Goal: Task Accomplishment & Management: Manage account settings

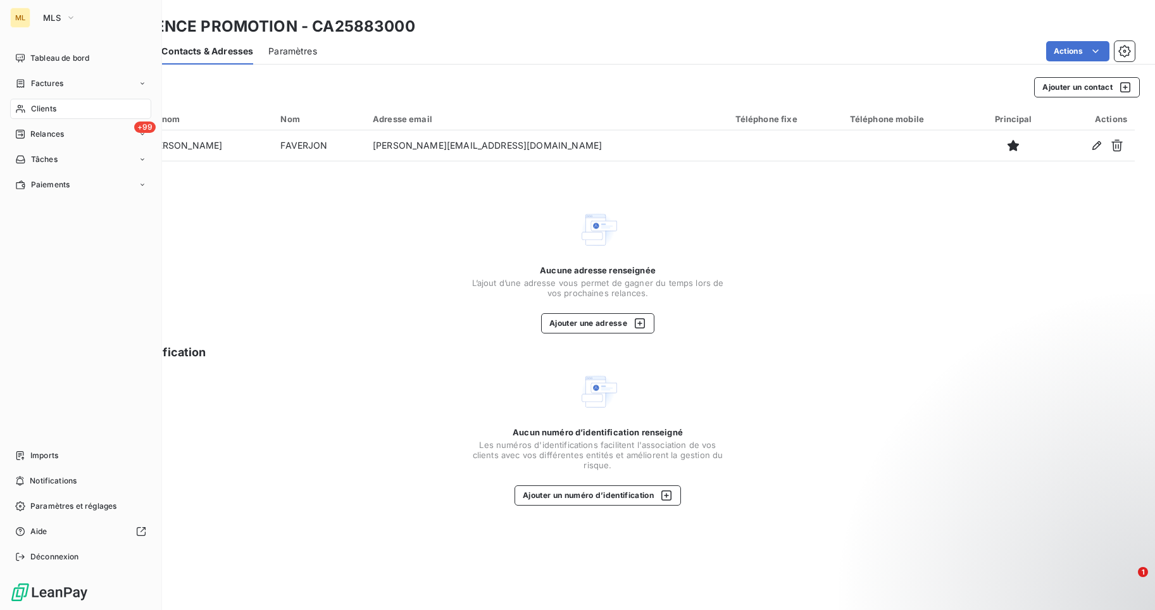
click at [39, 106] on span "Clients" at bounding box center [43, 108] width 25 height 11
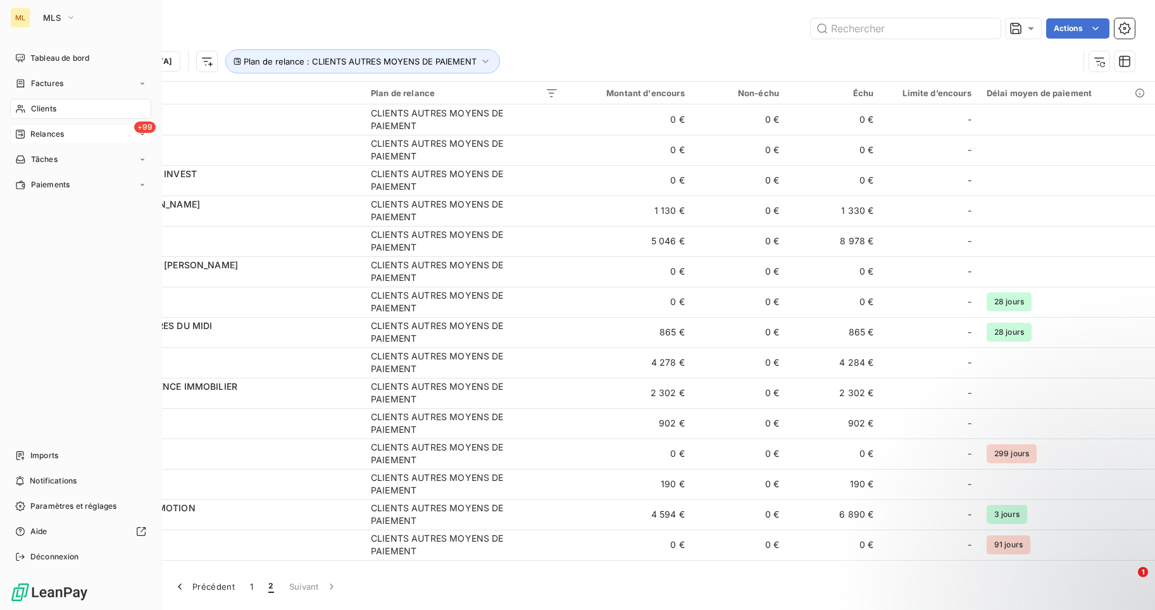
click at [41, 132] on span "Relances" at bounding box center [47, 134] width 34 height 11
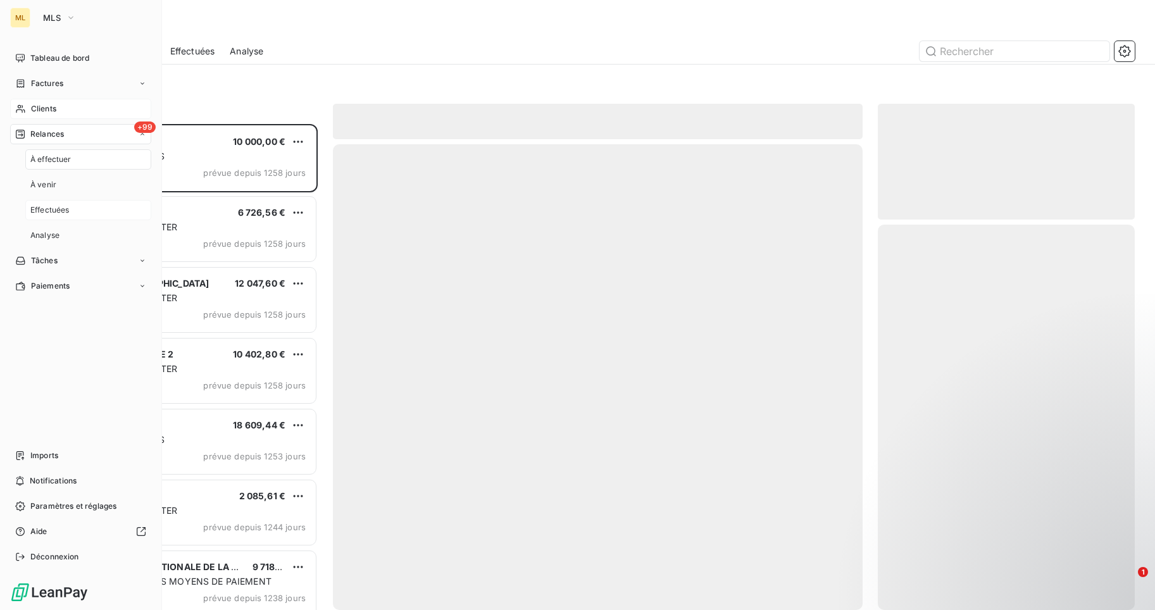
scroll to position [477, 248]
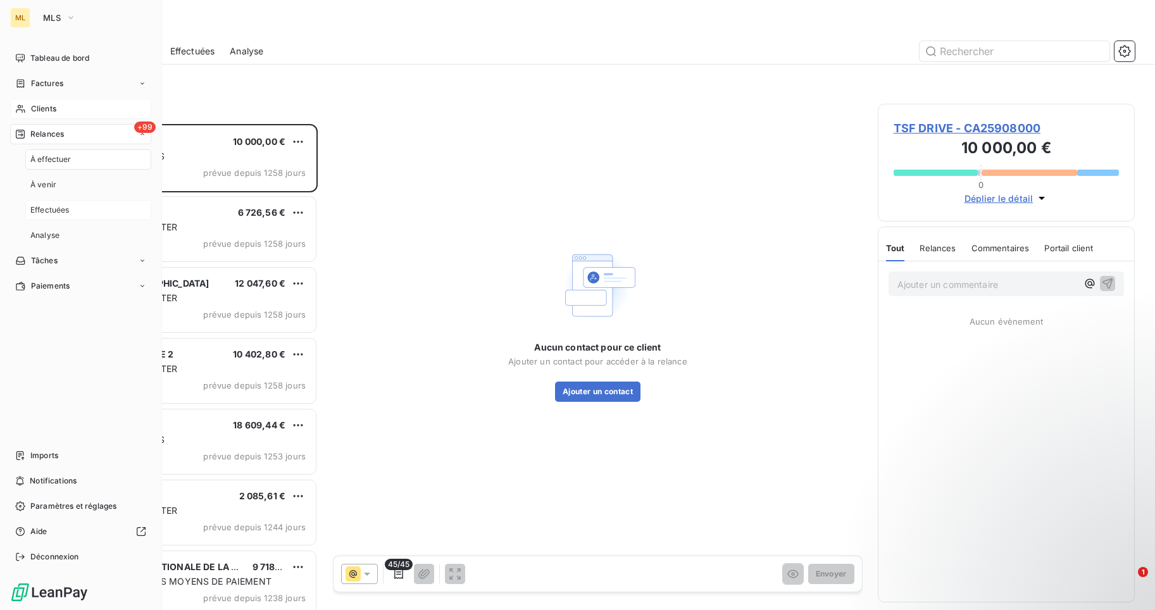
click at [48, 207] on span "Effectuées" at bounding box center [49, 209] width 39 height 11
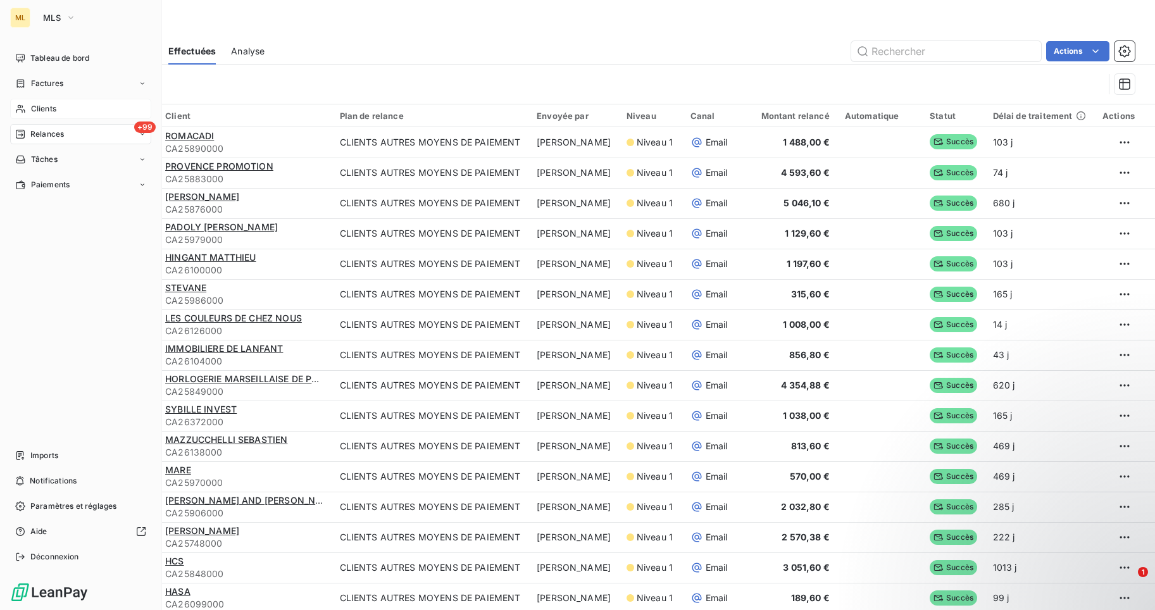
click at [49, 108] on span "Clients" at bounding box center [43, 108] width 25 height 11
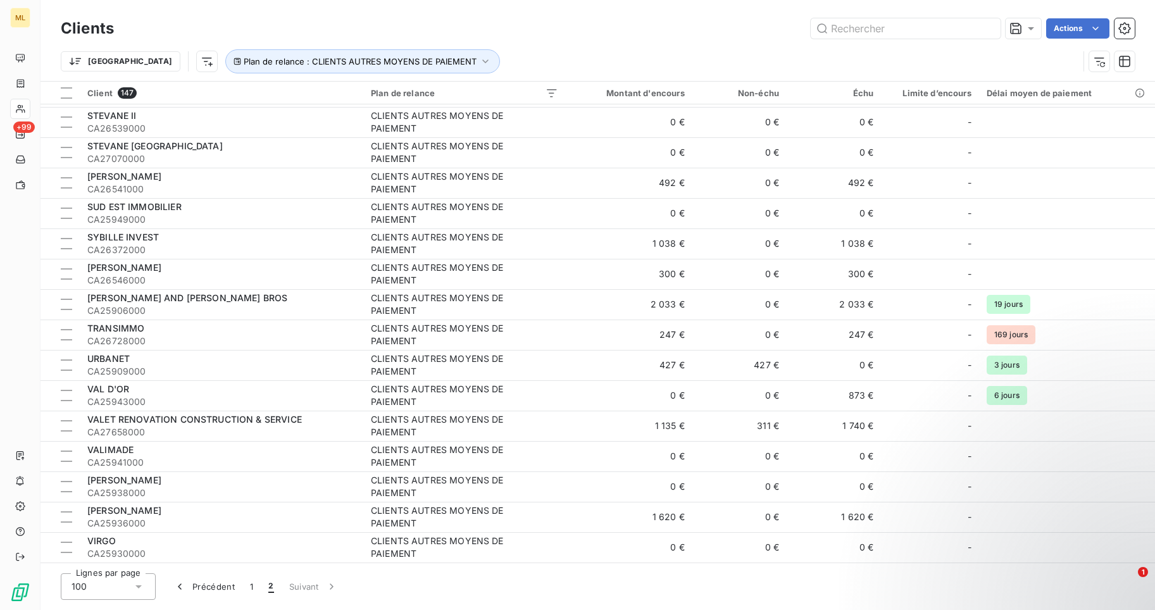
scroll to position [970, 0]
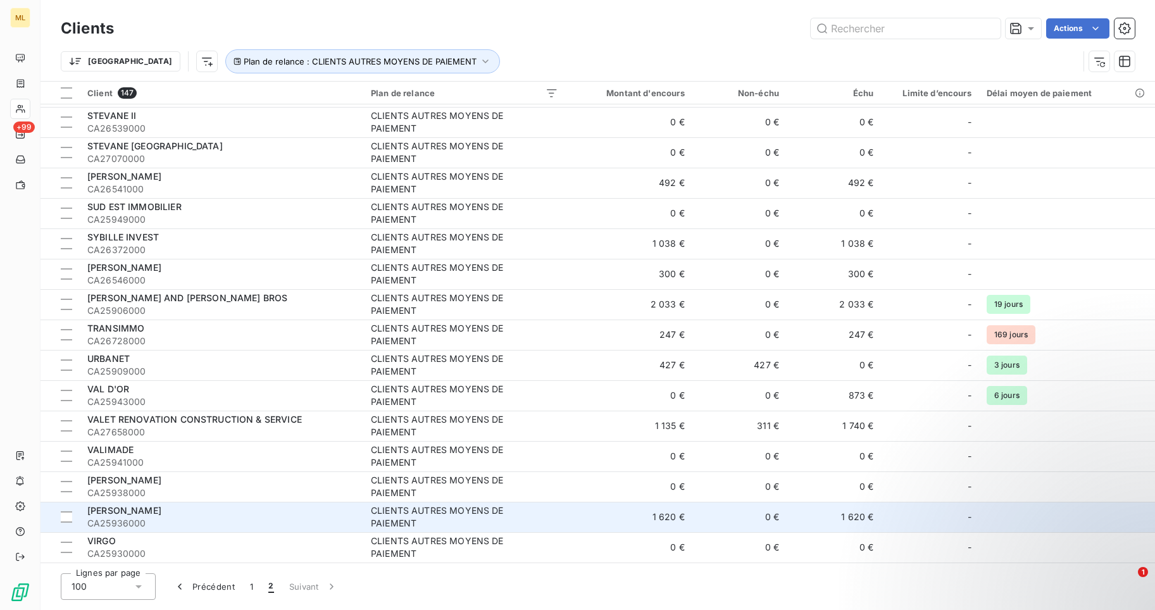
click at [192, 511] on div "[PERSON_NAME]" at bounding box center [221, 511] width 268 height 13
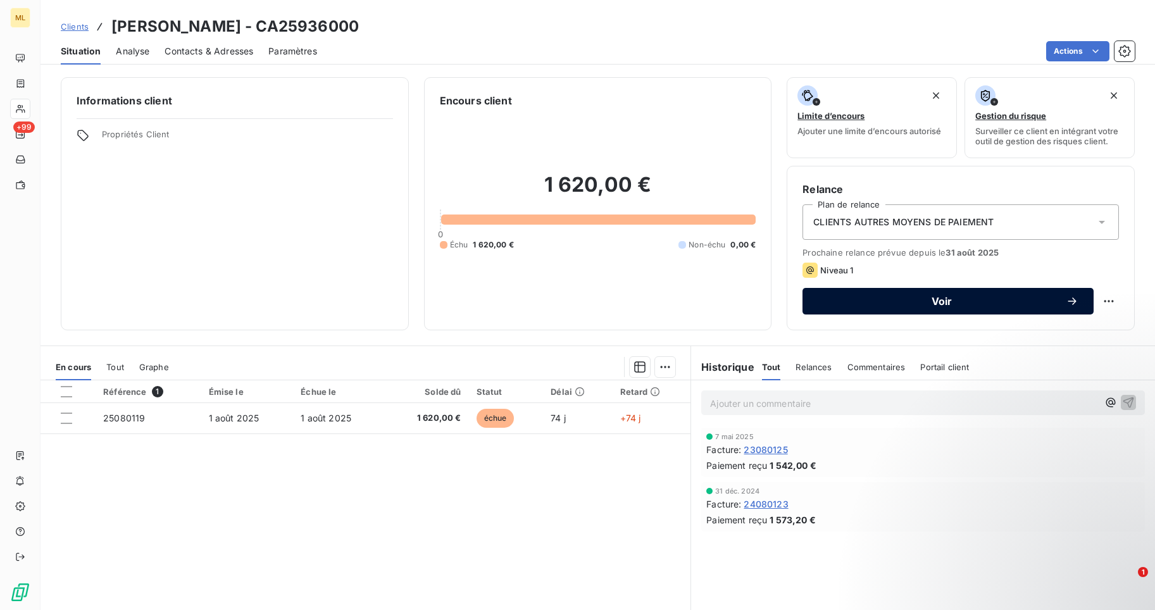
click at [938, 298] on span "Voir" at bounding box center [942, 301] width 248 height 10
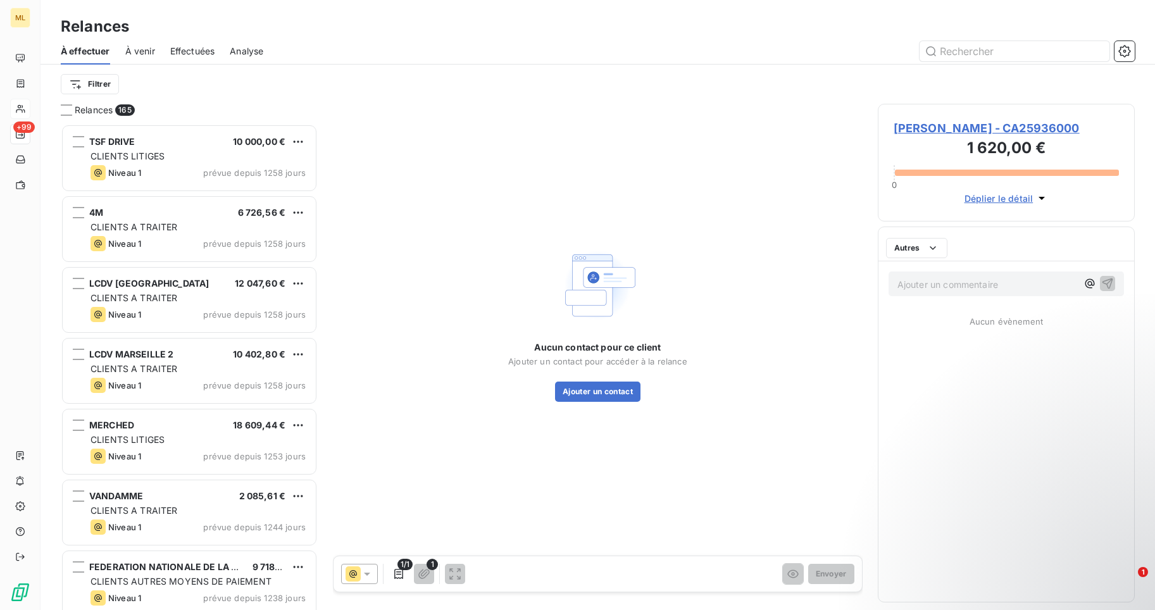
scroll to position [477, 248]
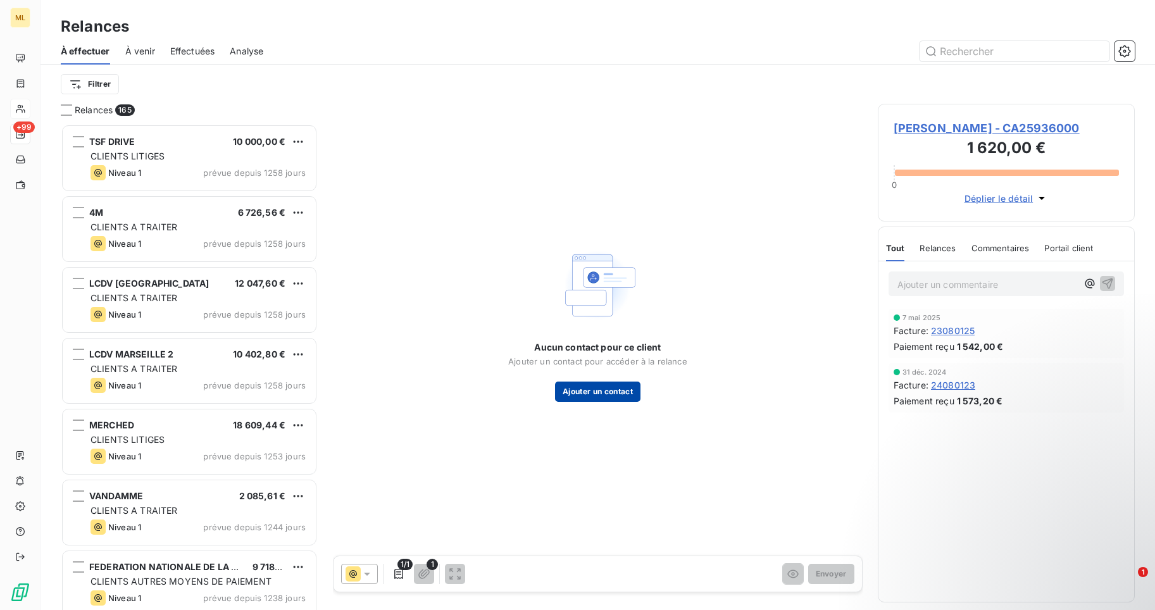
click at [596, 391] on button "Ajouter un contact" at bounding box center [597, 392] width 85 height 20
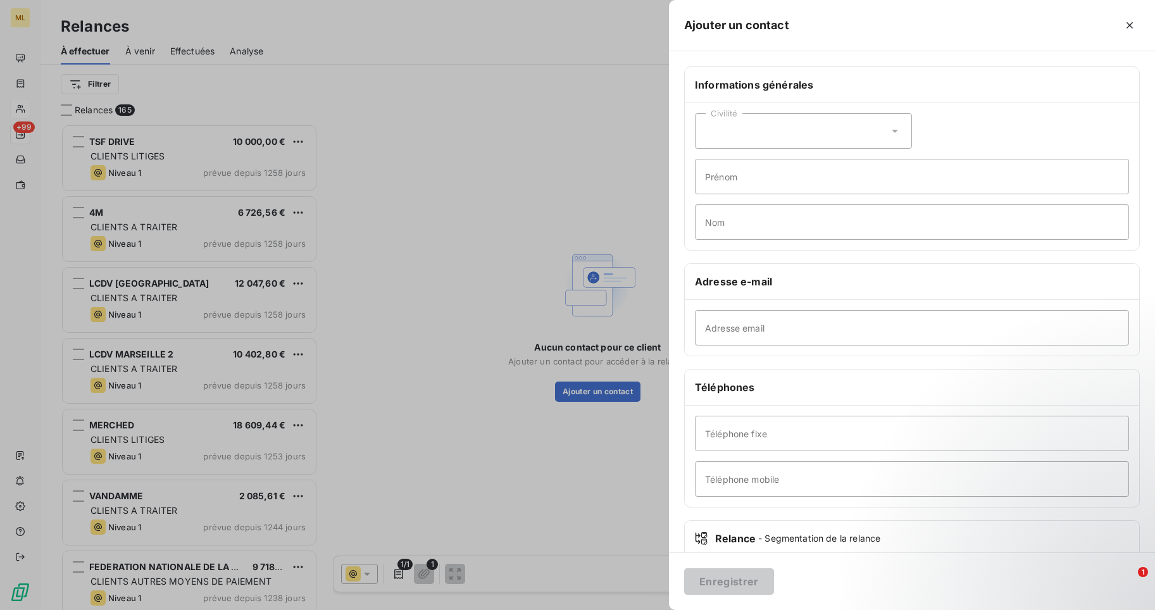
click at [892, 131] on icon at bounding box center [895, 131] width 6 height 3
click at [746, 187] on span "Monsieur" at bounding box center [739, 186] width 38 height 12
click at [736, 182] on input "Prénom" at bounding box center [912, 176] width 434 height 35
type input "Bastien"
click at [725, 227] on input "Nom" at bounding box center [912, 221] width 434 height 35
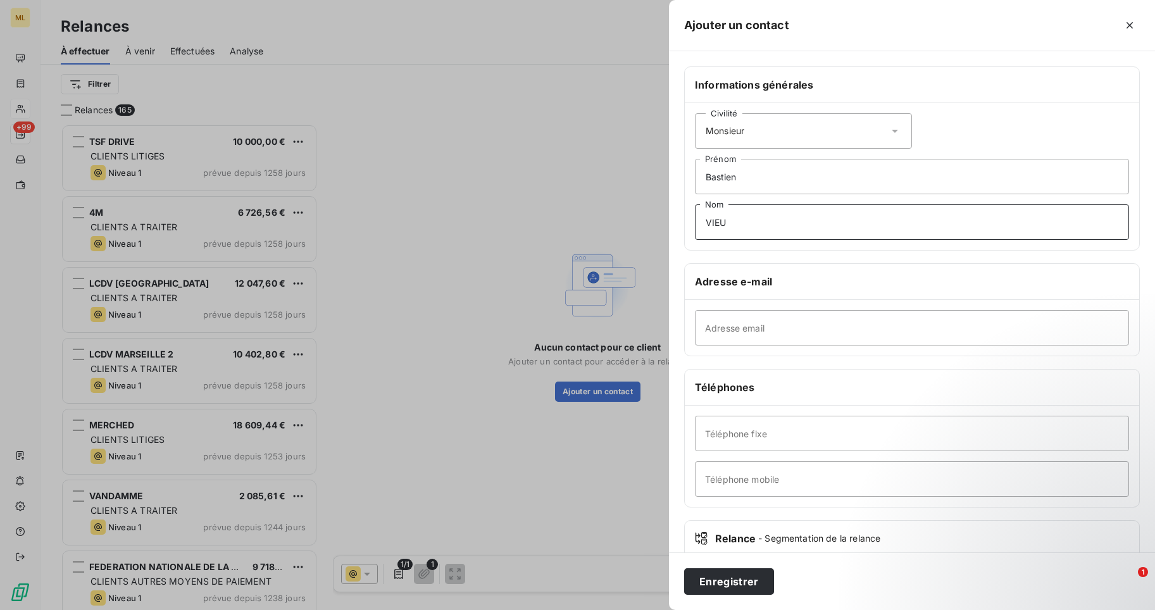
type input "VIEU"
paste input "[EMAIL_ADDRESS][DOMAIN_NAME]"
type input "[EMAIL_ADDRESS][DOMAIN_NAME]"
click at [735, 478] on input "Téléphone mobile" at bounding box center [912, 478] width 434 height 35
type input "06 46 34 17 88"
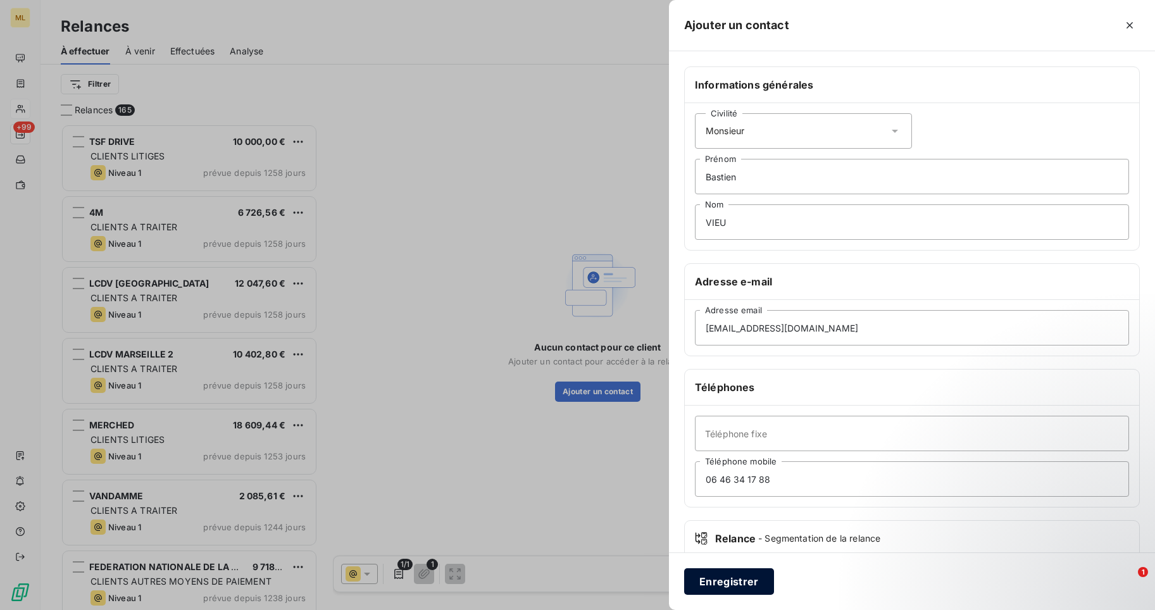
click at [737, 577] on button "Enregistrer" at bounding box center [729, 581] width 90 height 27
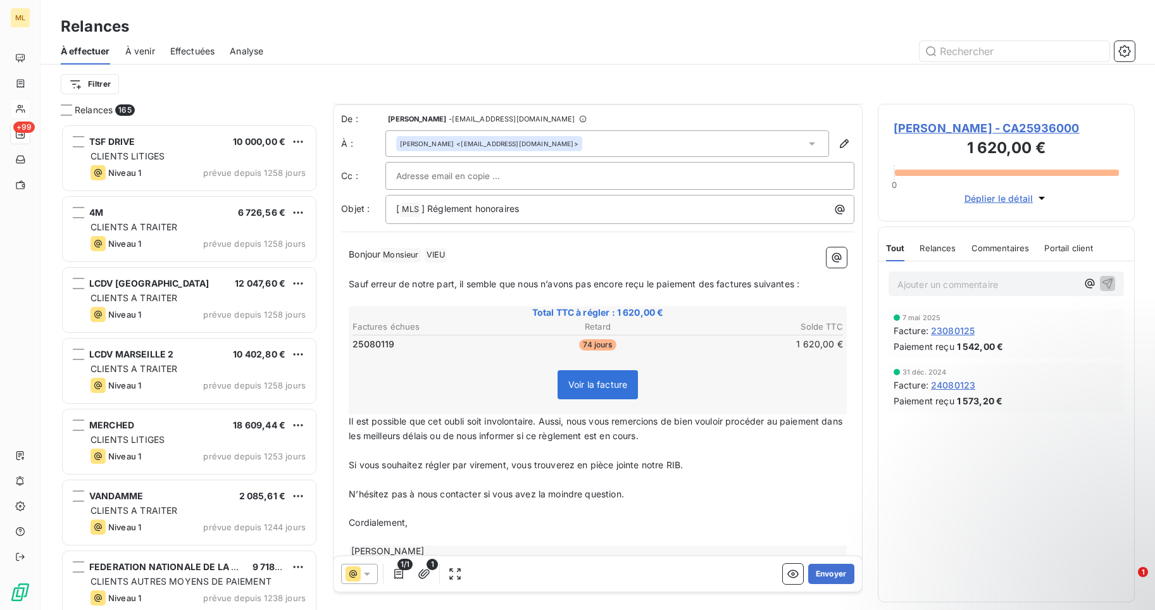
scroll to position [25, 0]
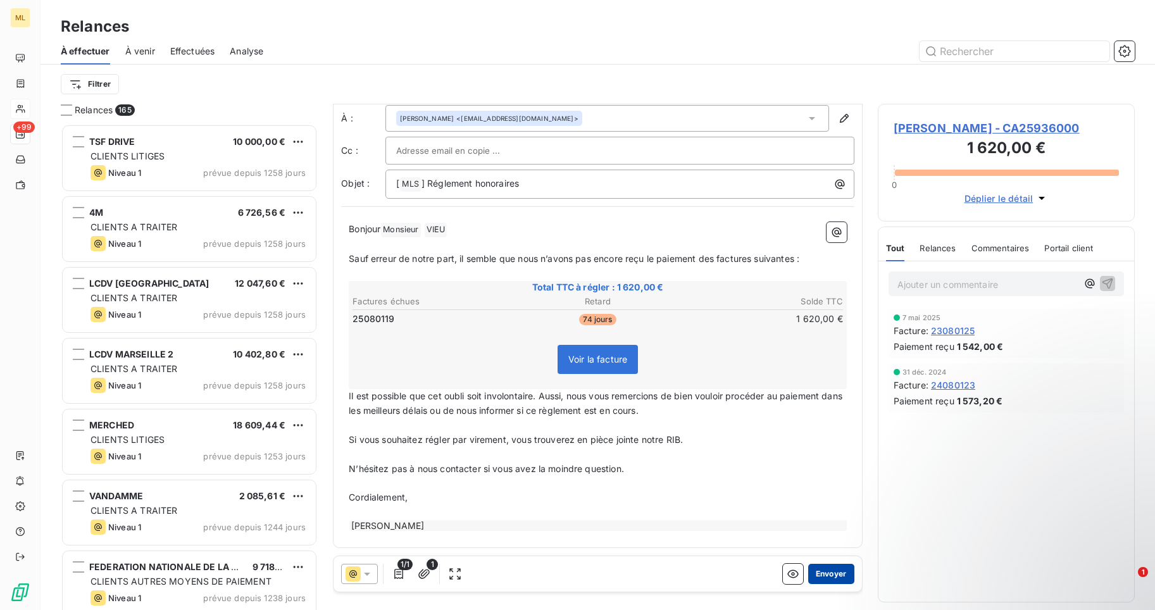
click at [829, 573] on button "Envoyer" at bounding box center [831, 574] width 46 height 20
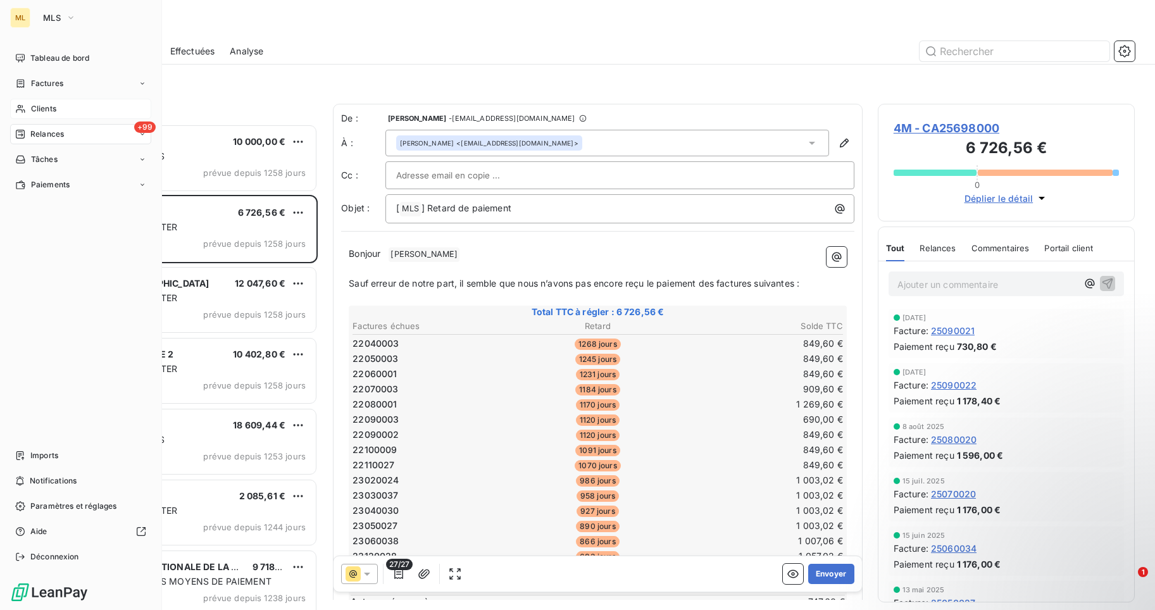
click at [44, 109] on span "Clients" at bounding box center [43, 108] width 25 height 11
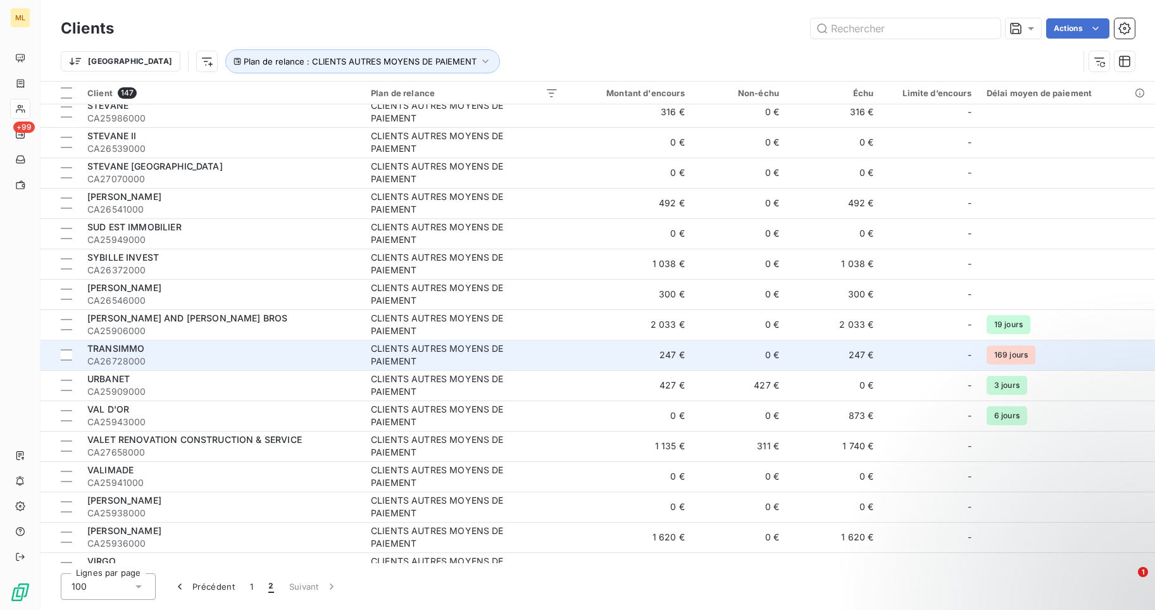
scroll to position [970, 0]
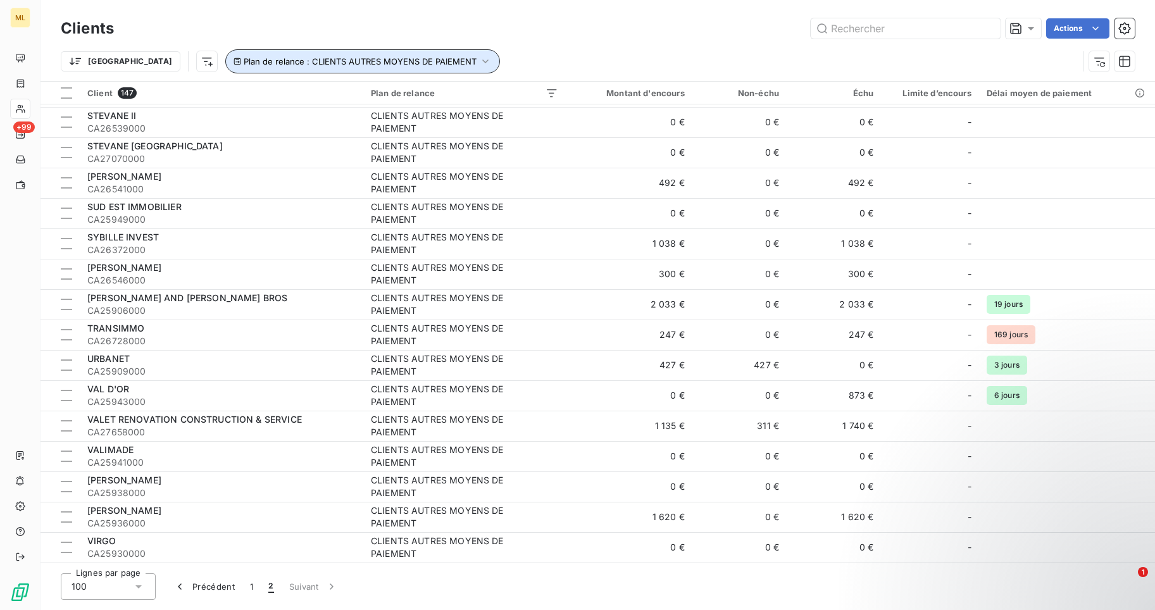
click at [483, 61] on icon "button" at bounding box center [486, 62] width 6 height 4
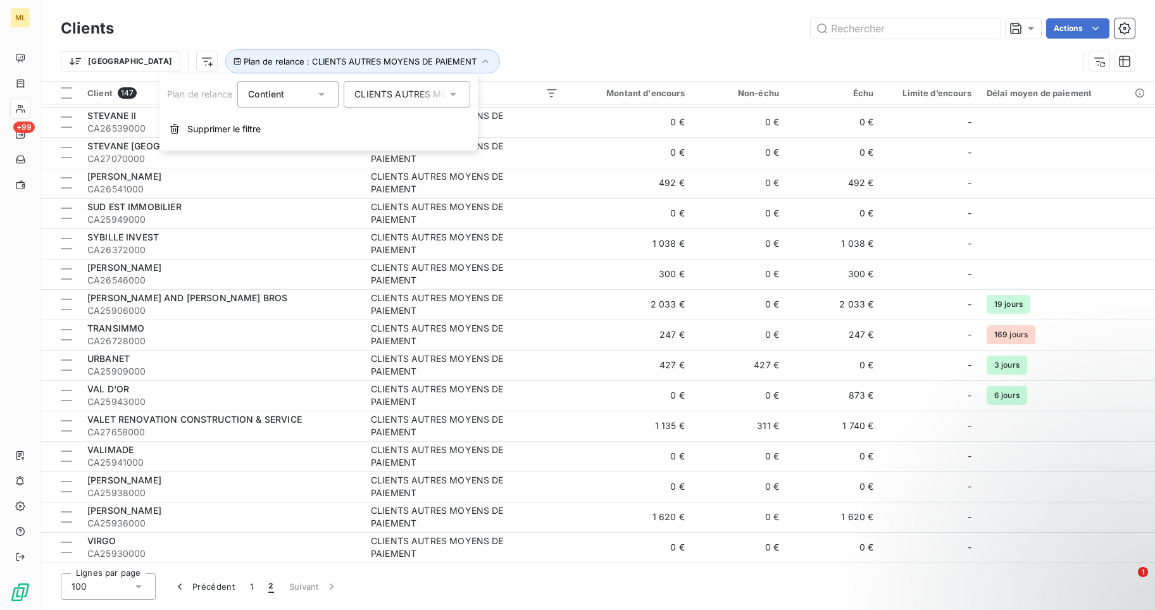
click at [456, 92] on icon at bounding box center [453, 94] width 13 height 13
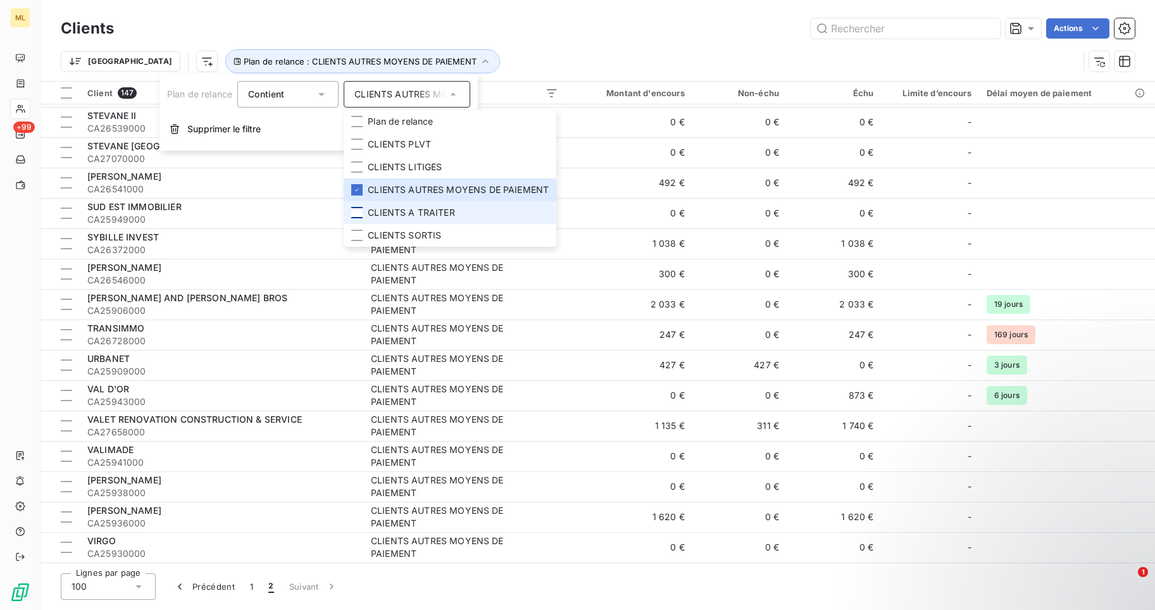
click at [356, 213] on div at bounding box center [356, 212] width 11 height 11
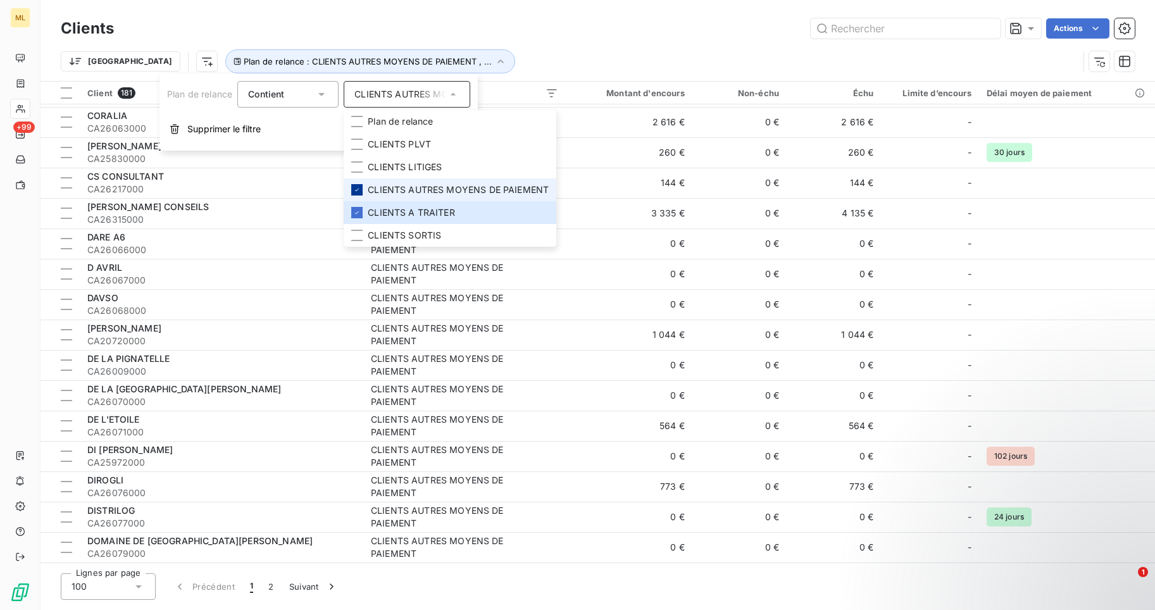
click at [358, 191] on icon at bounding box center [357, 190] width 4 height 3
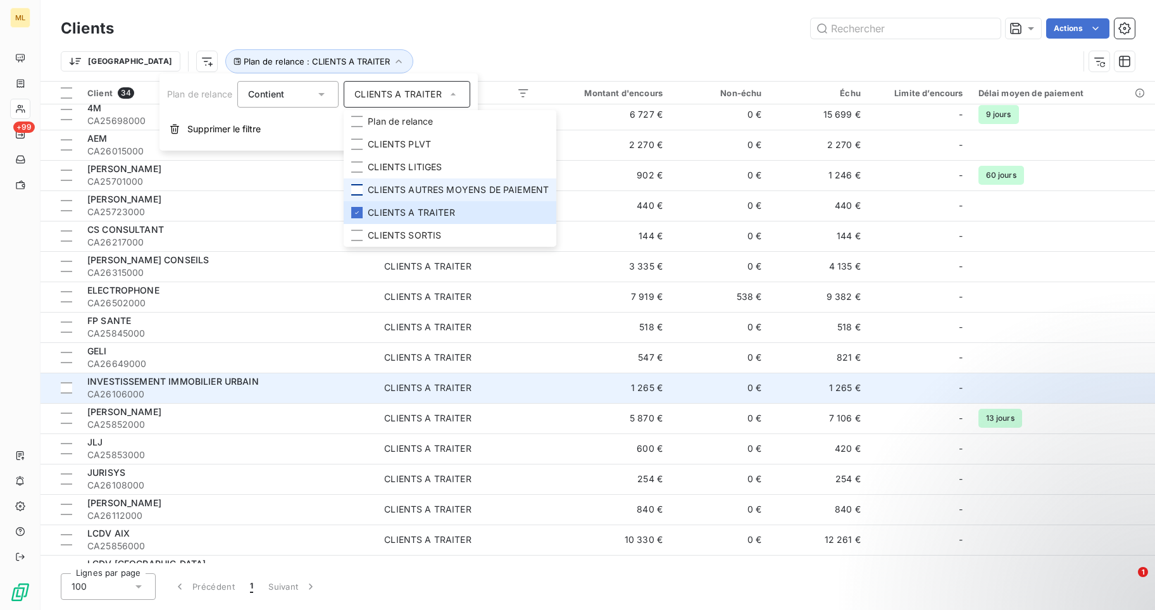
scroll to position [0, 0]
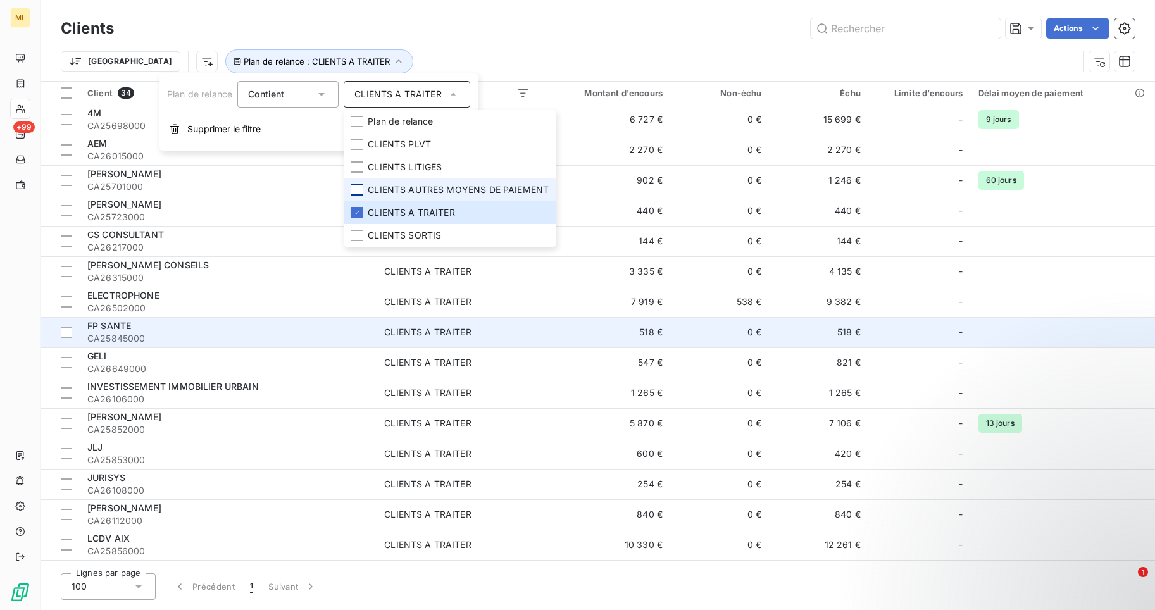
click at [283, 327] on div "FP SANTE" at bounding box center [228, 326] width 282 height 13
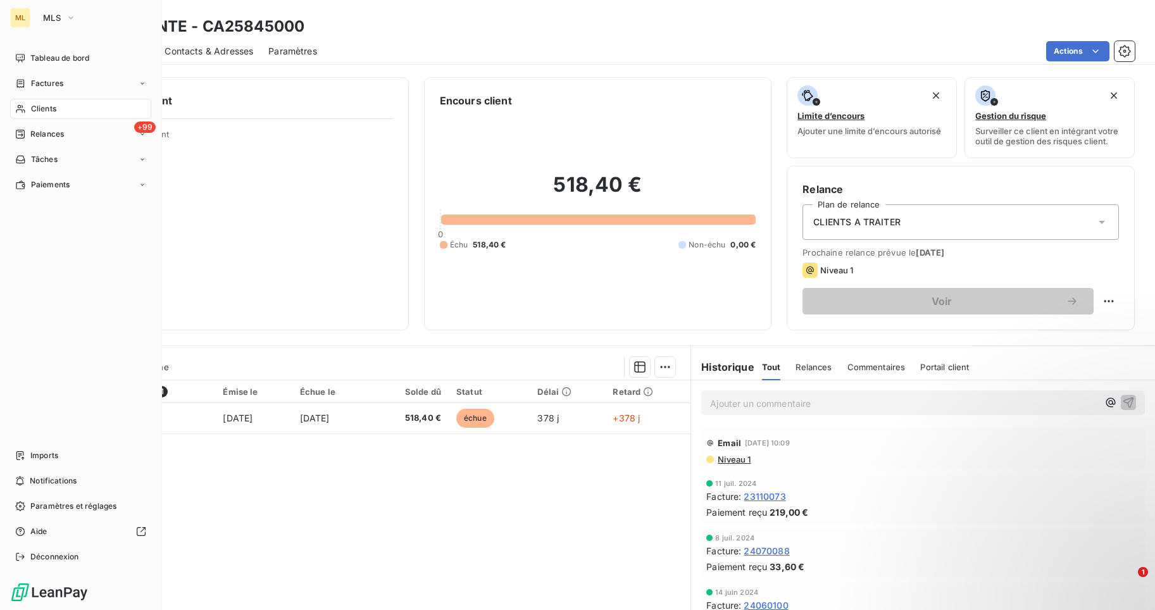
click at [56, 110] on div "Clients" at bounding box center [80, 109] width 141 height 20
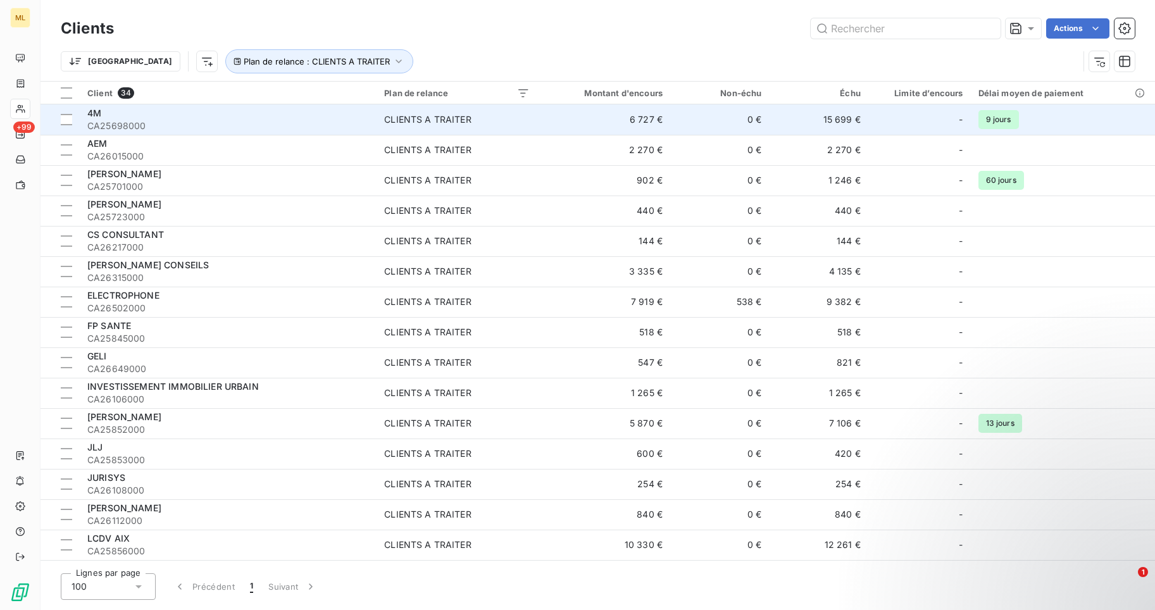
click at [163, 121] on span "CA25698000" at bounding box center [228, 126] width 282 height 13
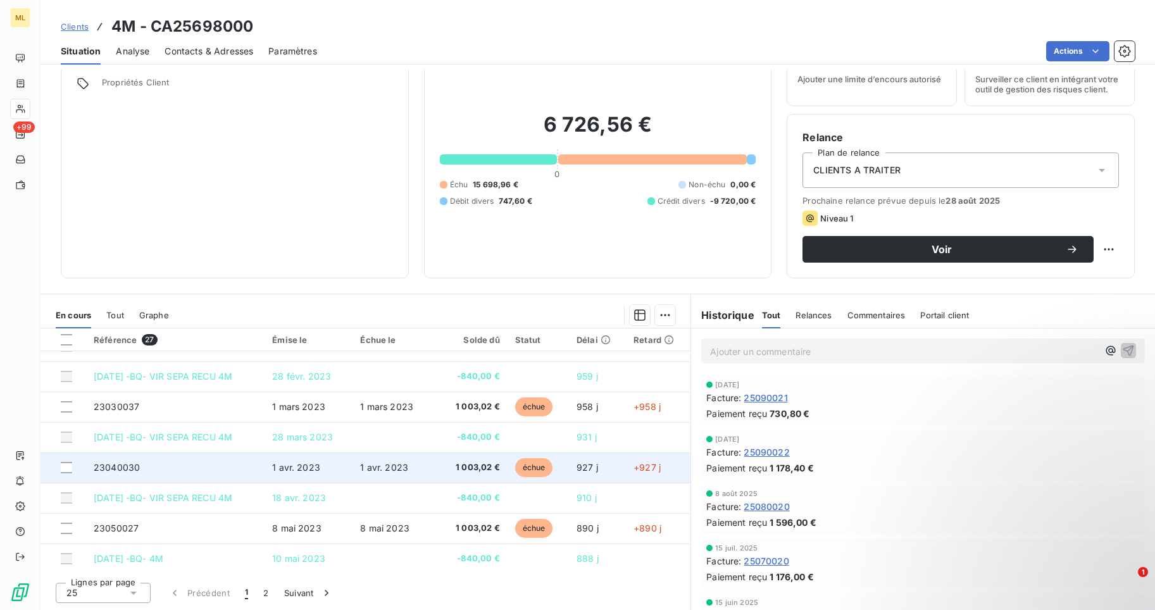
scroll to position [539, 0]
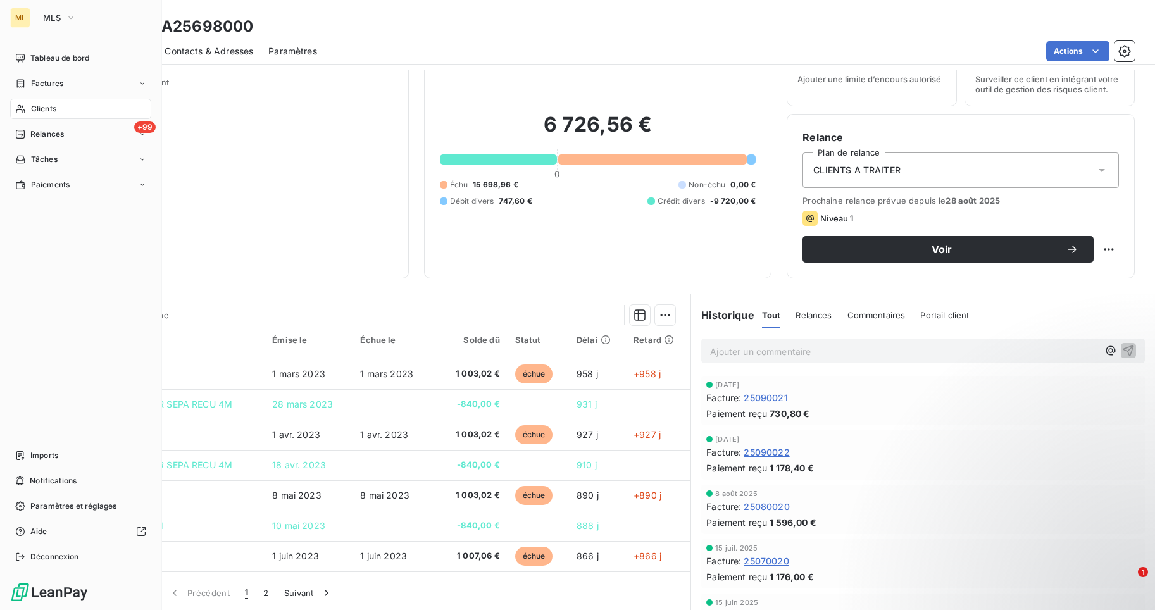
click at [52, 108] on span "Clients" at bounding box center [43, 108] width 25 height 11
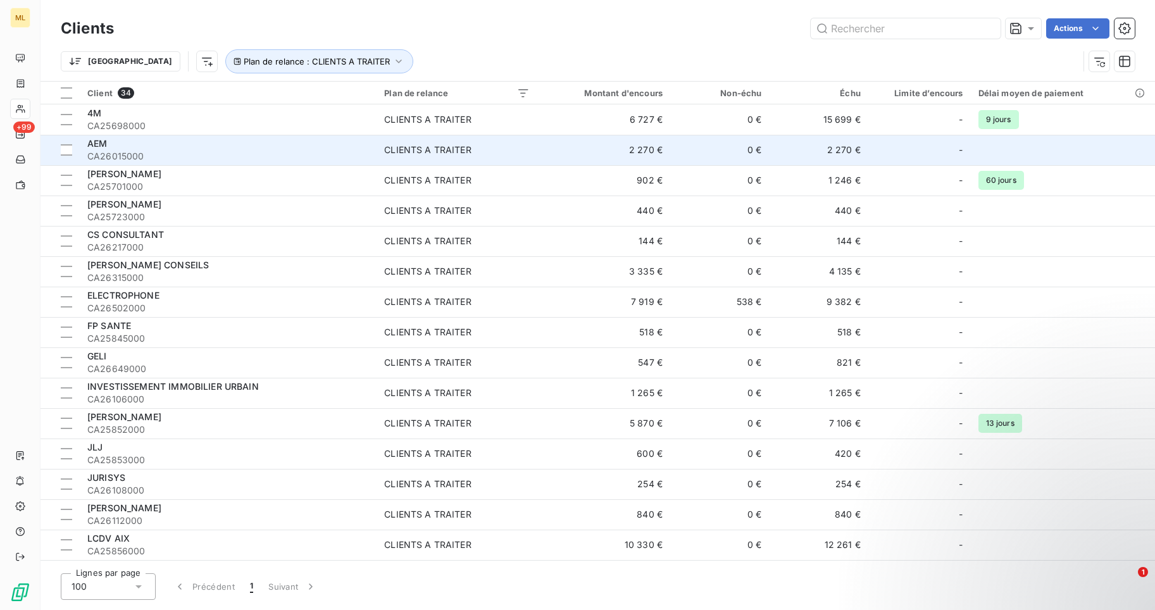
click at [107, 145] on span "AEM" at bounding box center [97, 143] width 20 height 11
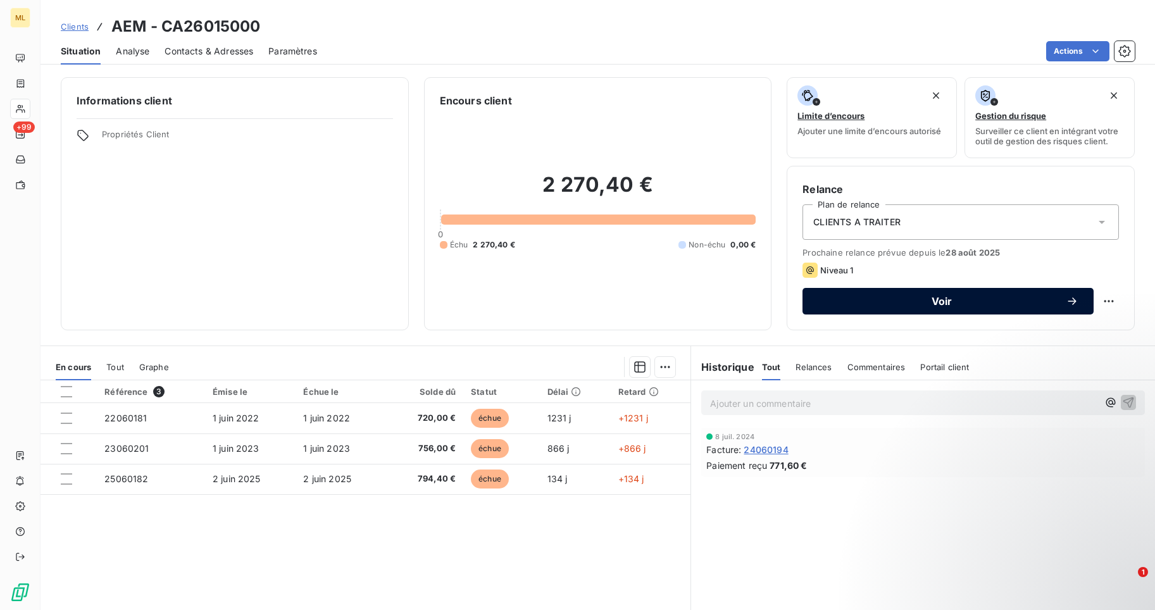
click at [939, 299] on span "Voir" at bounding box center [942, 301] width 248 height 10
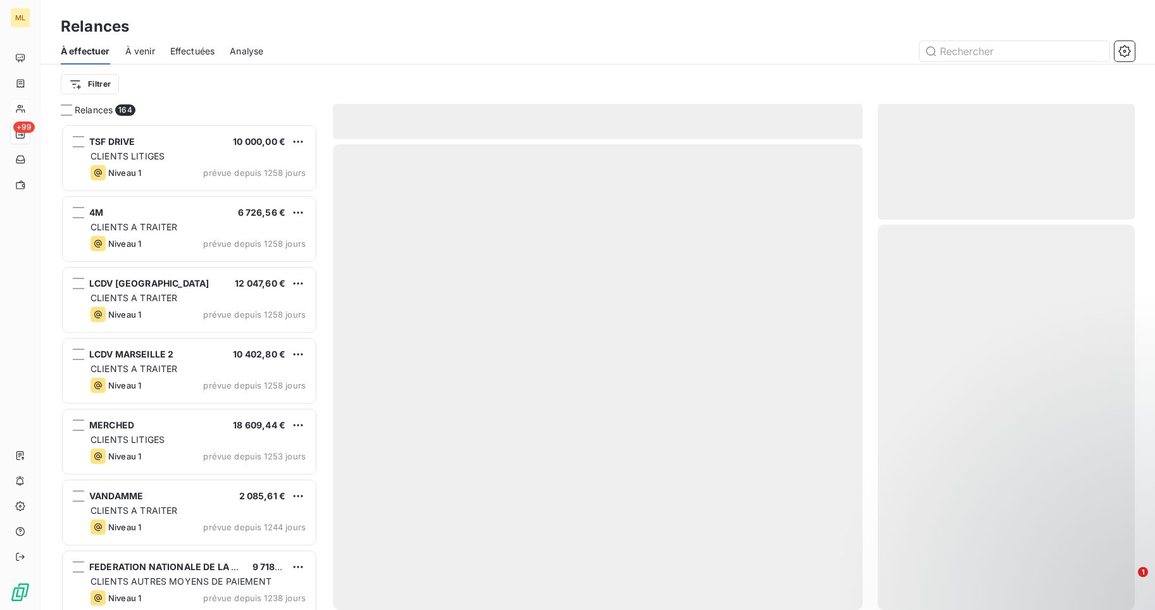
scroll to position [477, 248]
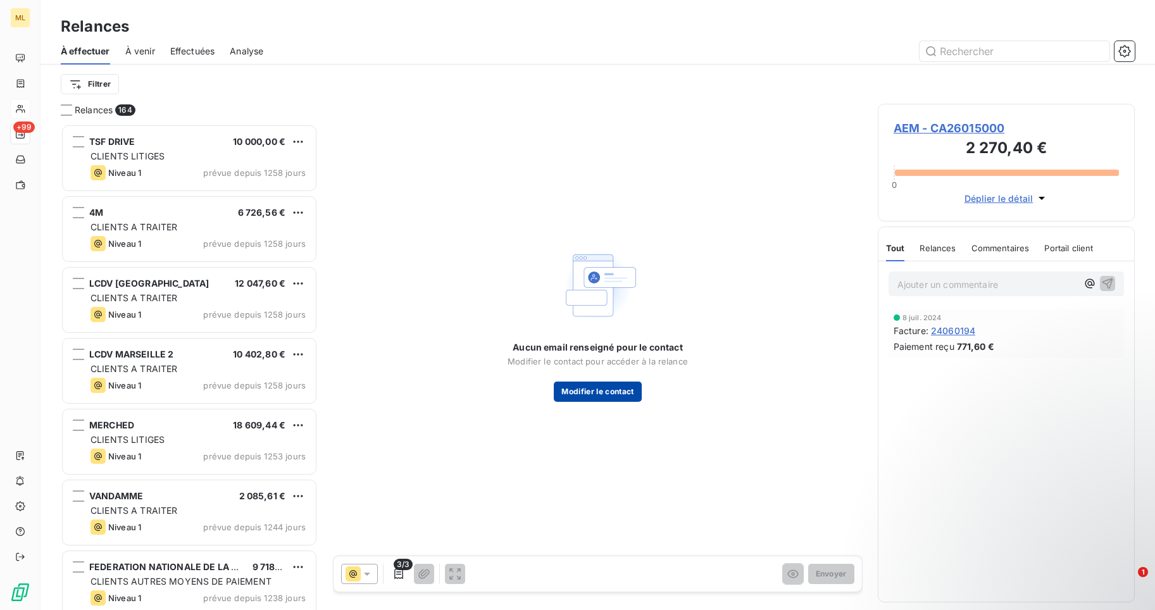
click at [606, 391] on button "Modifier le contact" at bounding box center [597, 392] width 87 height 20
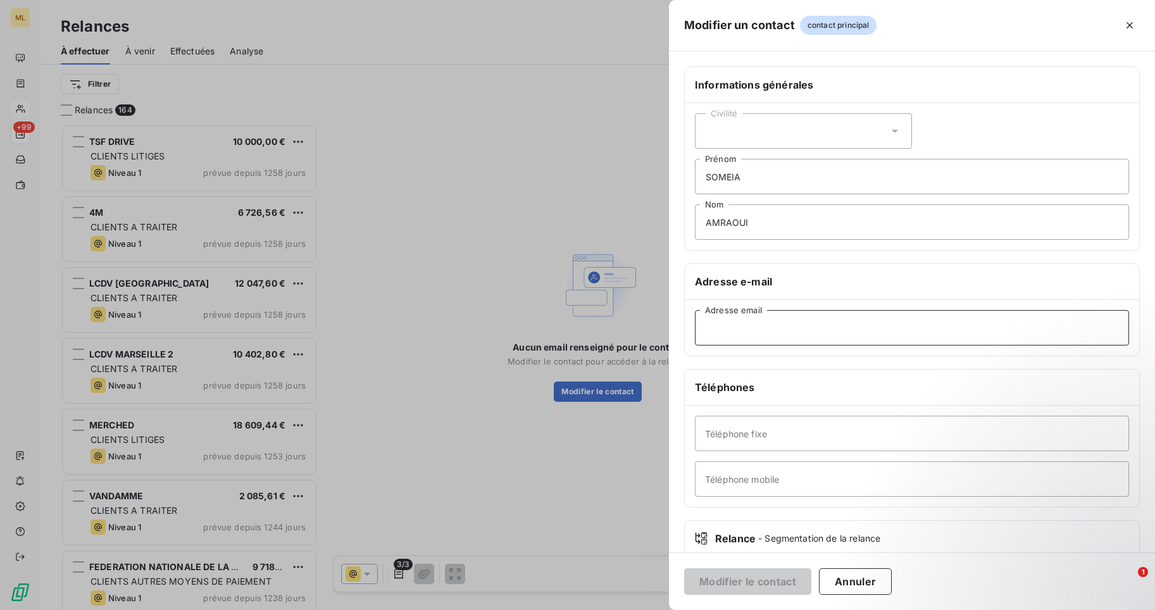
click at [714, 327] on input "Adresse email" at bounding box center [912, 327] width 434 height 35
paste input "[EMAIL_ADDRESS][DOMAIN_NAME]"
type input "[EMAIL_ADDRESS][DOMAIN_NAME]"
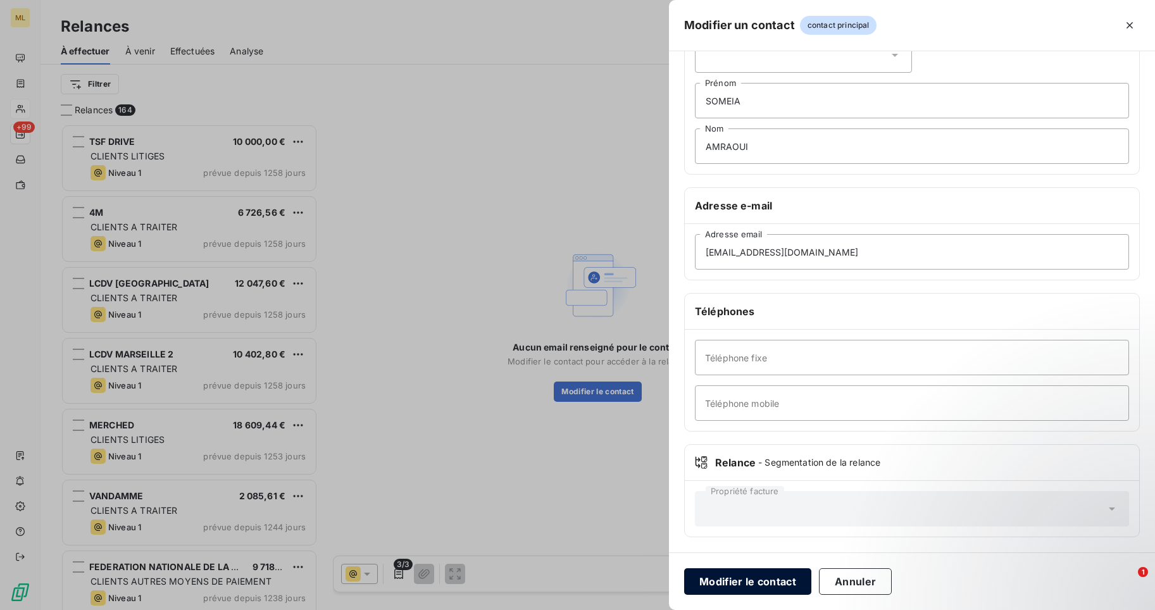
click at [747, 582] on button "Modifier le contact" at bounding box center [747, 581] width 127 height 27
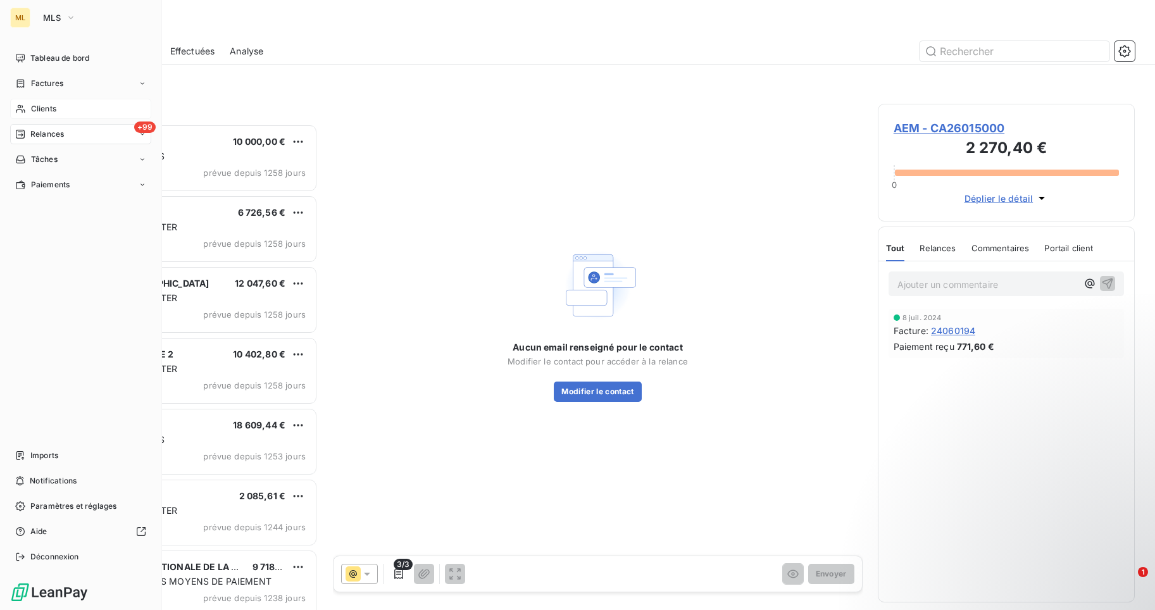
click at [33, 111] on span "Clients" at bounding box center [43, 108] width 25 height 11
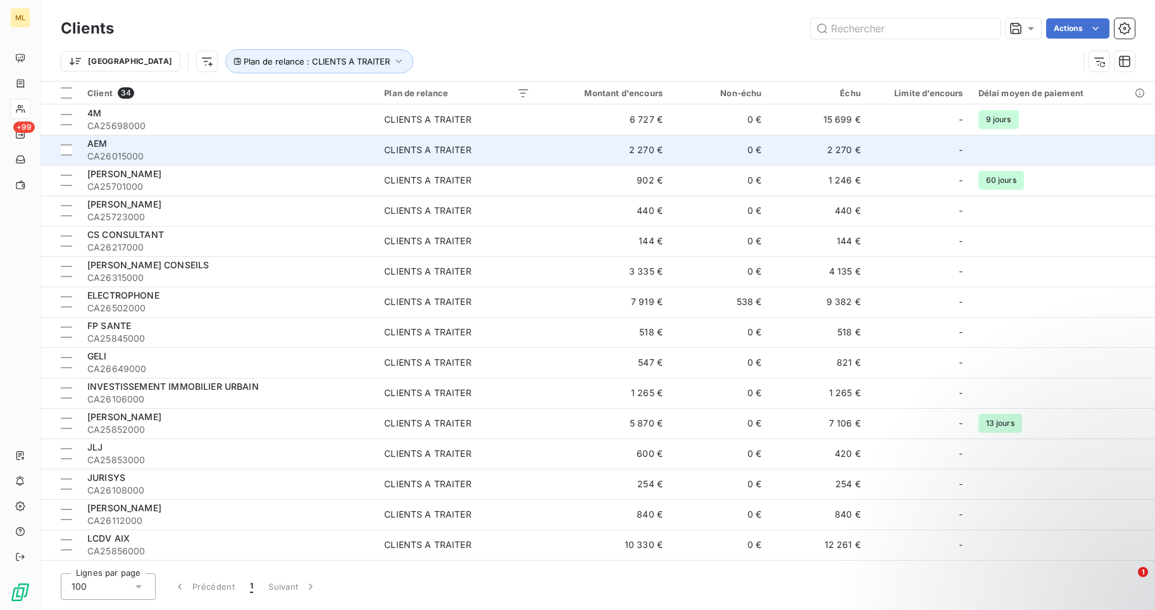
click at [115, 143] on div "AEM" at bounding box center [228, 143] width 282 height 13
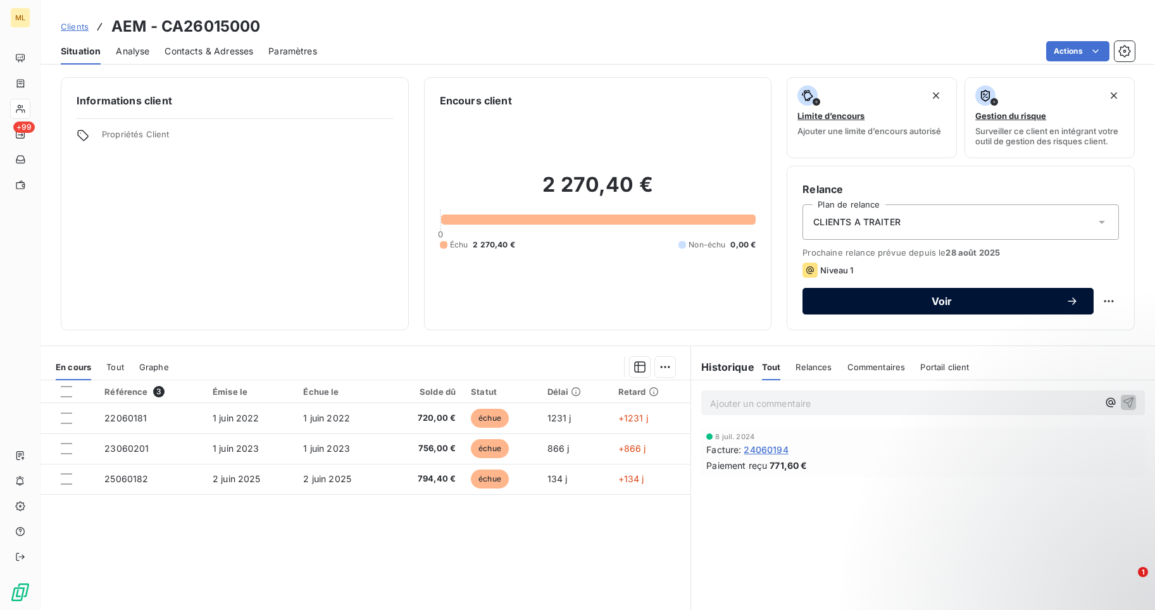
click at [943, 301] on span "Voir" at bounding box center [942, 301] width 248 height 10
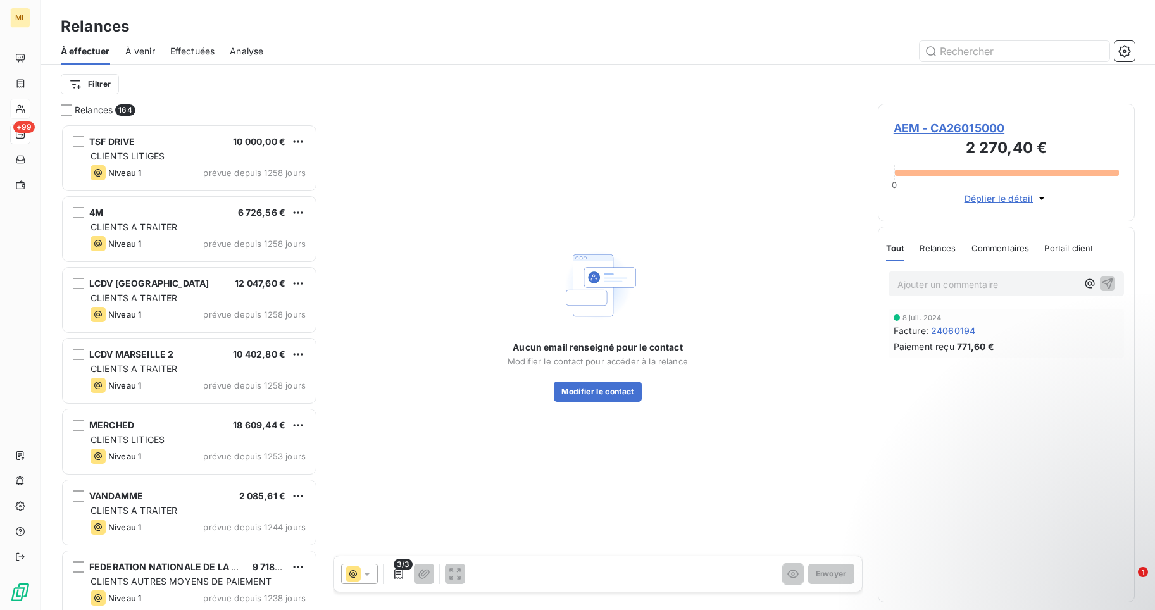
scroll to position [477, 248]
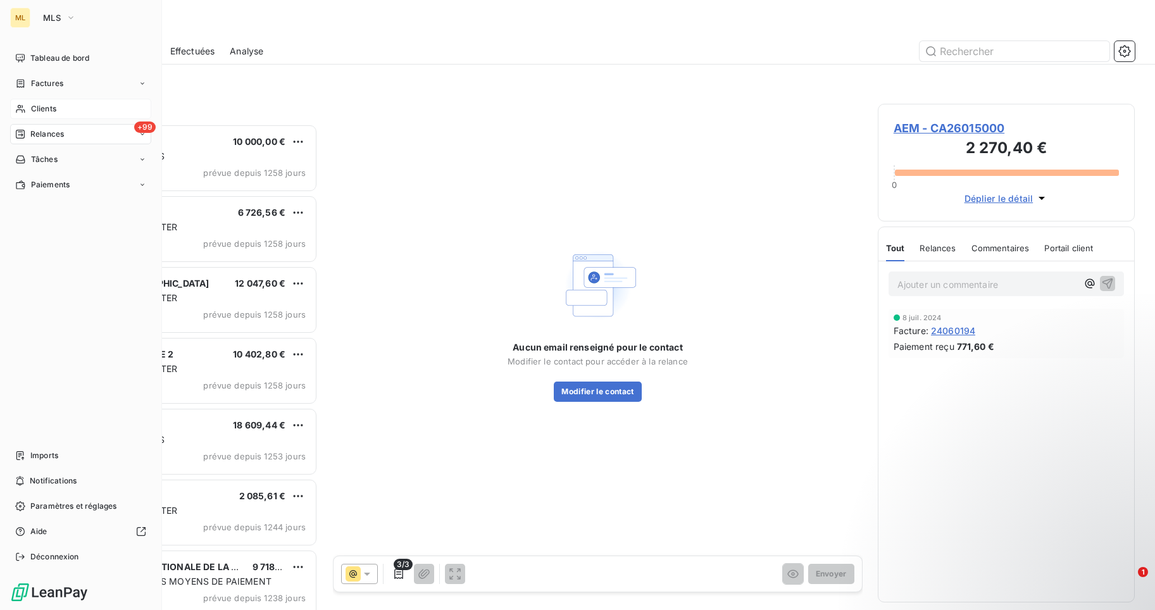
click at [30, 108] on div "Clients" at bounding box center [80, 109] width 141 height 20
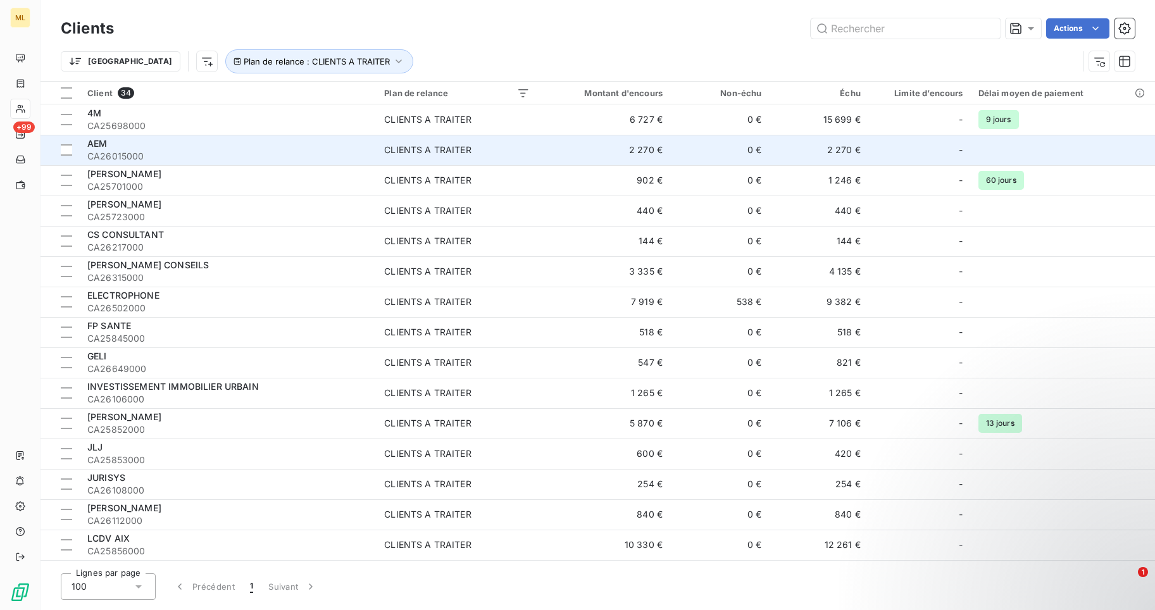
click at [142, 153] on span "CA26015000" at bounding box center [228, 156] width 282 height 13
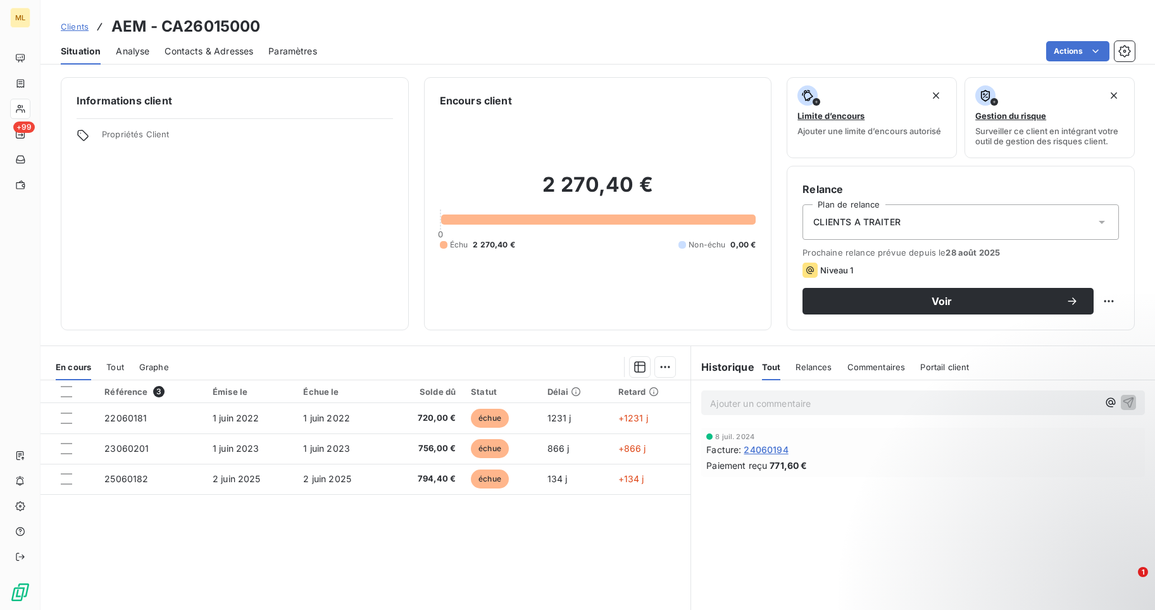
click at [190, 49] on span "Contacts & Adresses" at bounding box center [209, 51] width 89 height 13
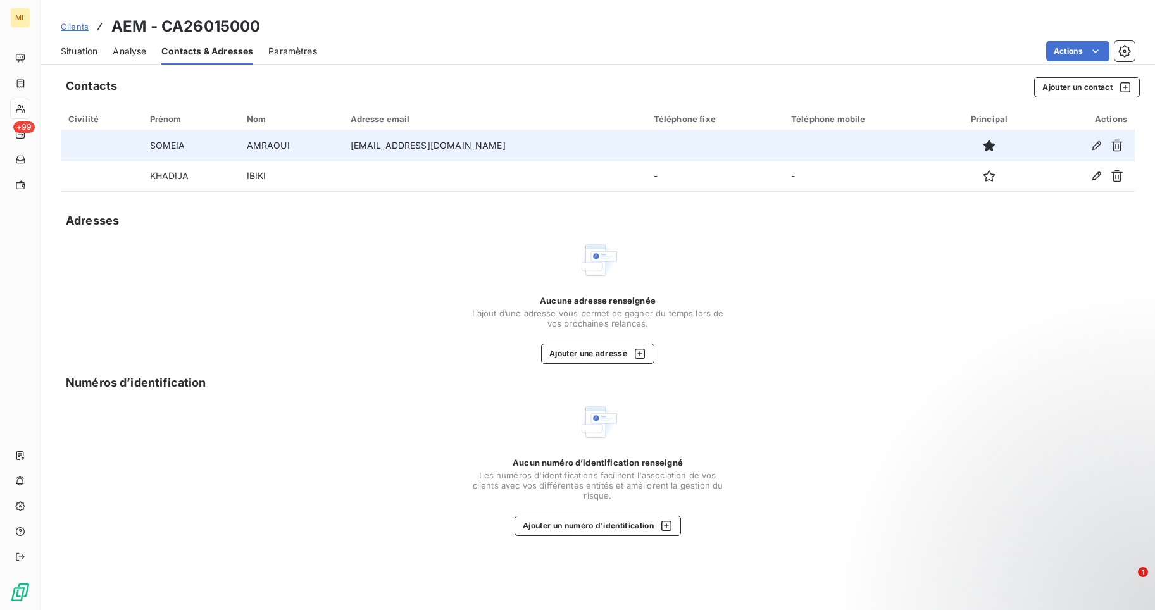
click at [430, 144] on td "[EMAIL_ADDRESS][DOMAIN_NAME]" at bounding box center [494, 145] width 303 height 30
click at [1095, 147] on icon "button" at bounding box center [1097, 145] width 13 height 13
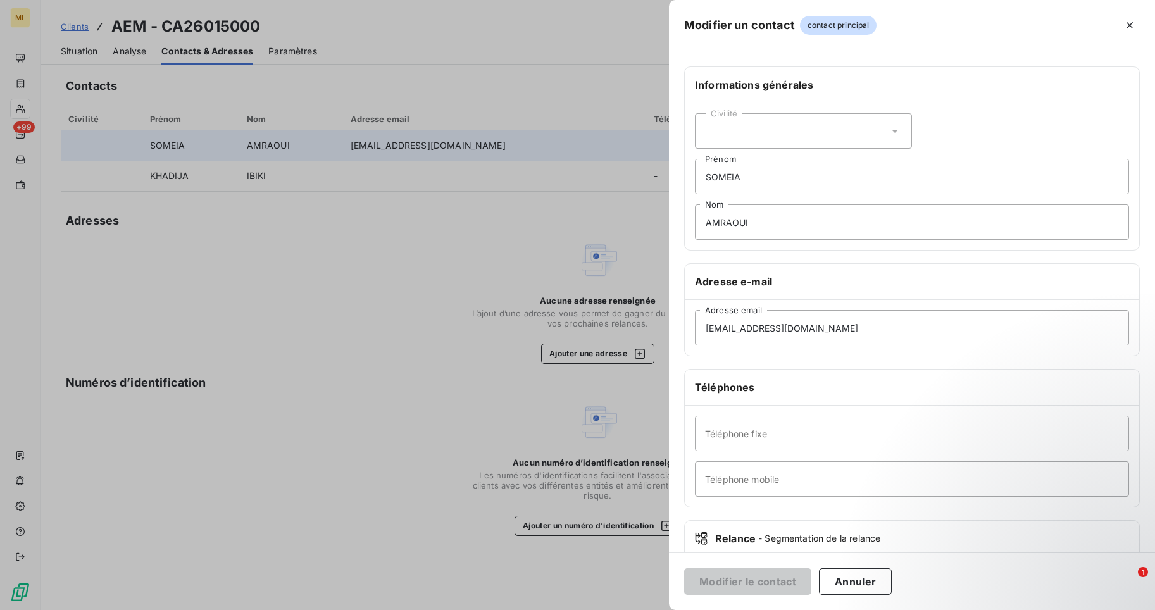
click at [1127, 20] on icon "button" at bounding box center [1130, 25] width 13 height 13
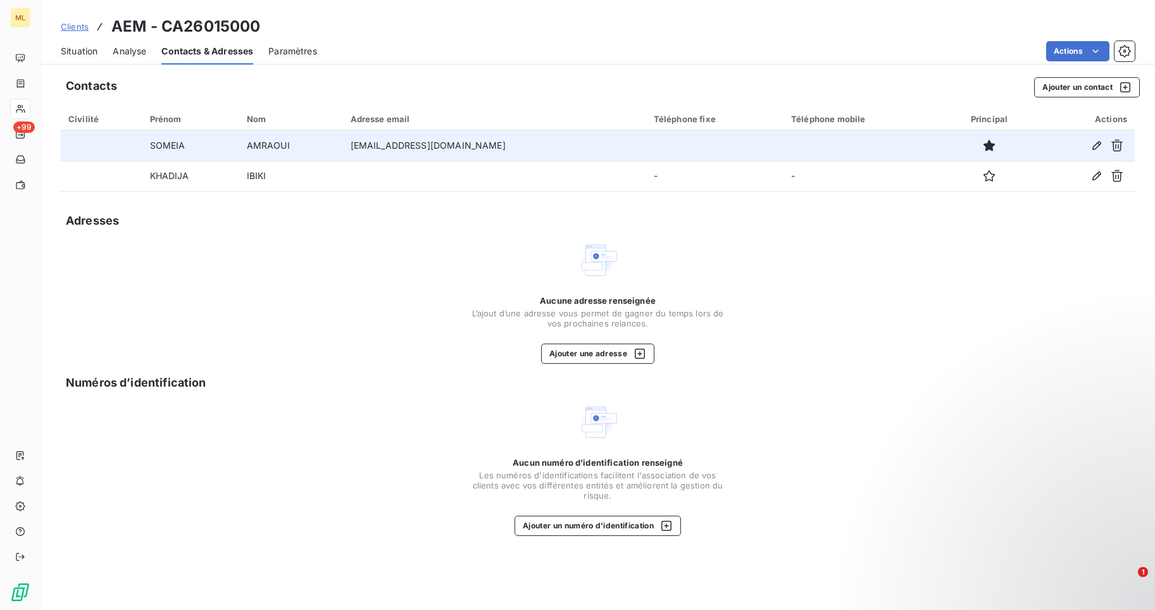
click at [84, 53] on span "Situation" at bounding box center [79, 51] width 37 height 13
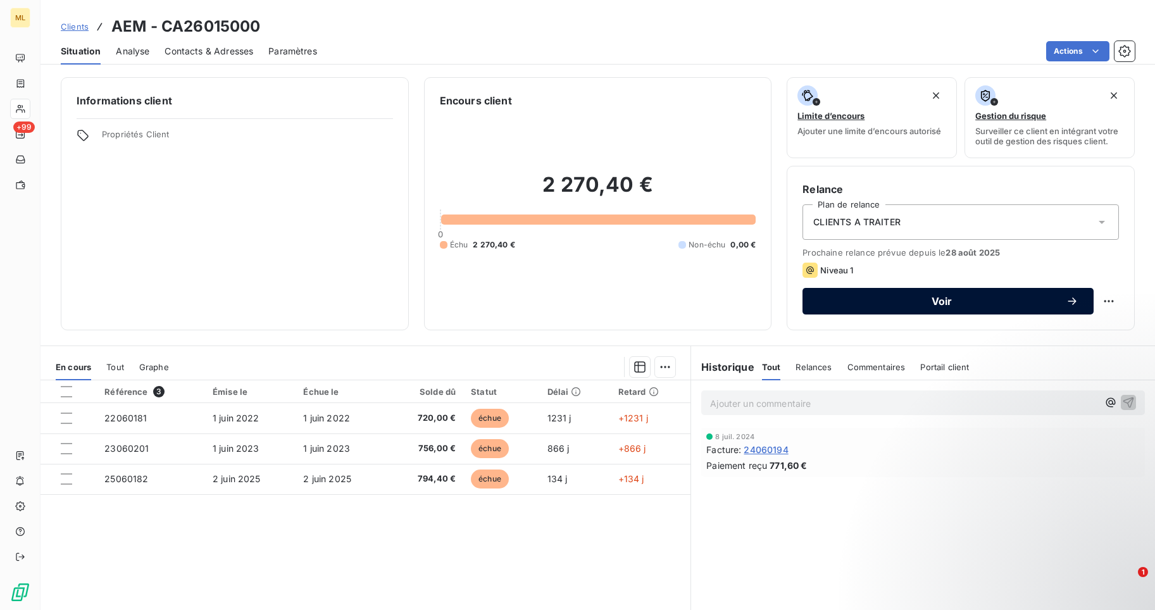
click at [936, 300] on span "Voir" at bounding box center [942, 301] width 248 height 10
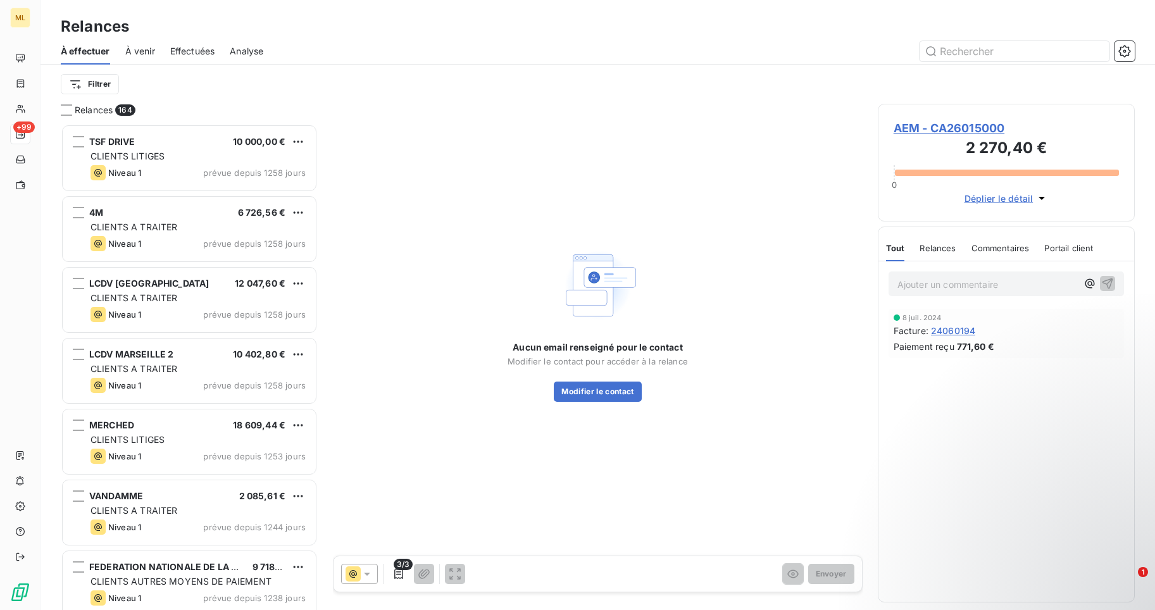
scroll to position [477, 248]
click at [137, 50] on span "À venir" at bounding box center [140, 51] width 30 height 13
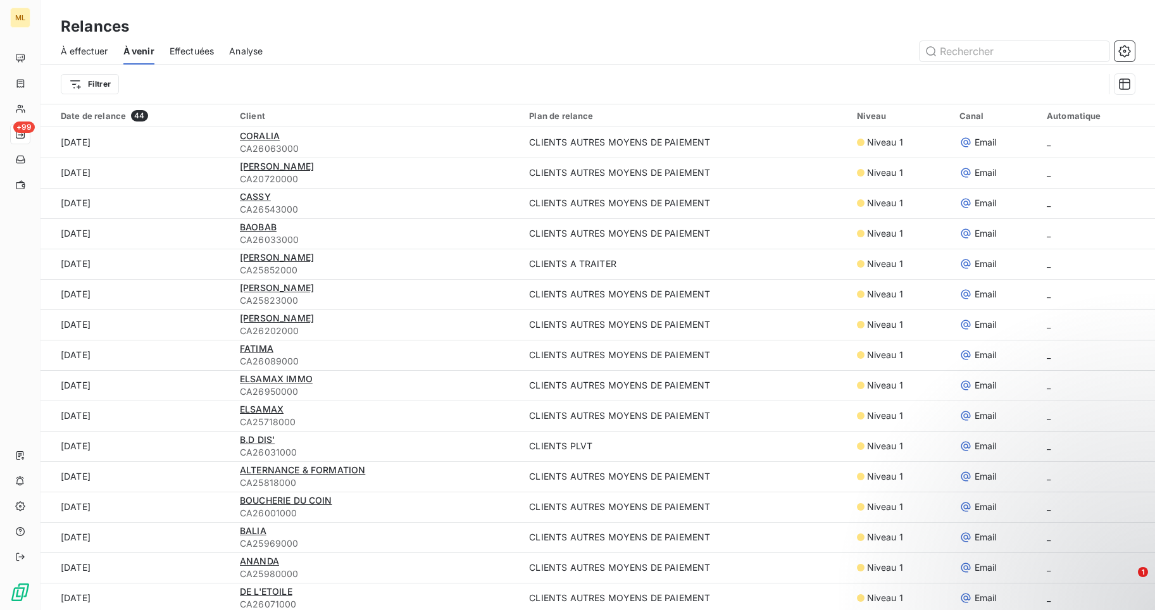
click at [72, 54] on span "À effectuer" at bounding box center [84, 51] width 47 height 13
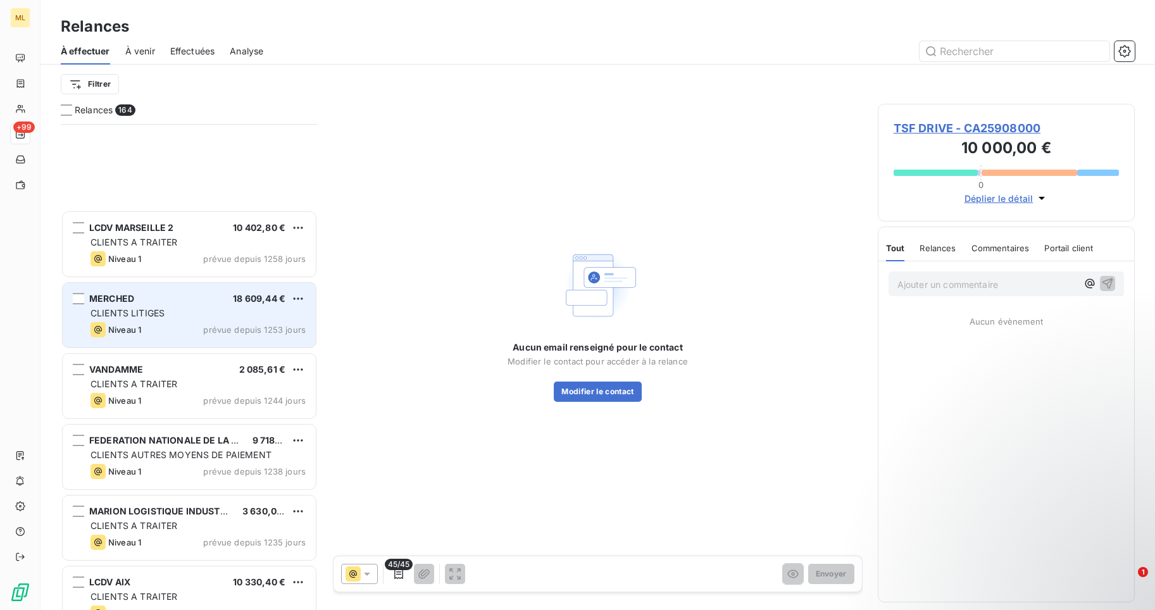
scroll to position [317, 0]
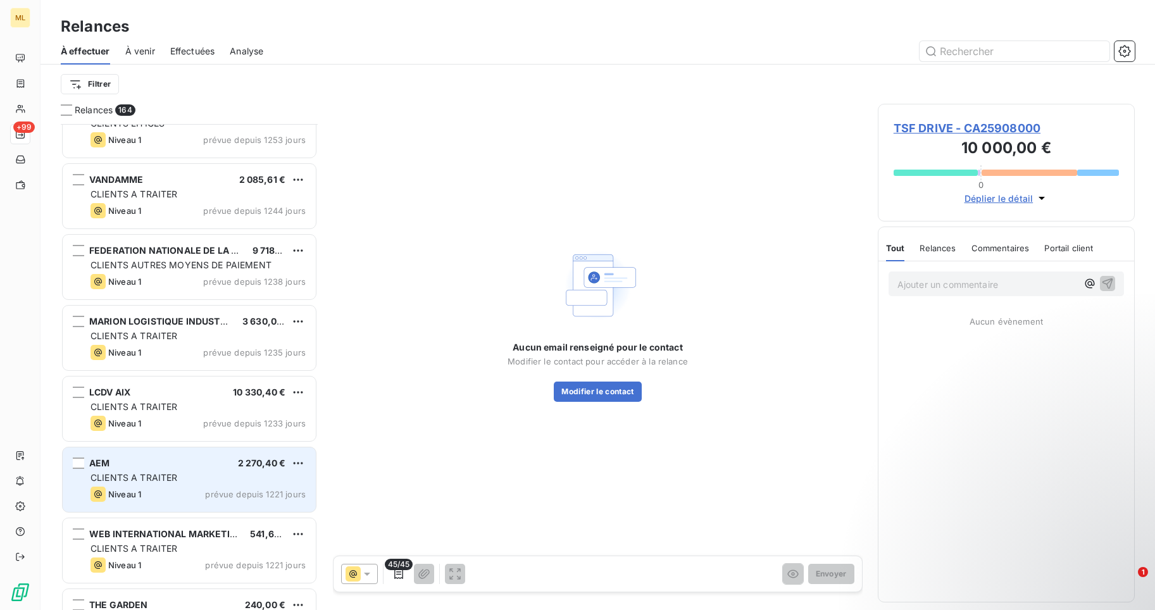
click at [172, 473] on span "CLIENTS A TRAITER" at bounding box center [134, 477] width 87 height 11
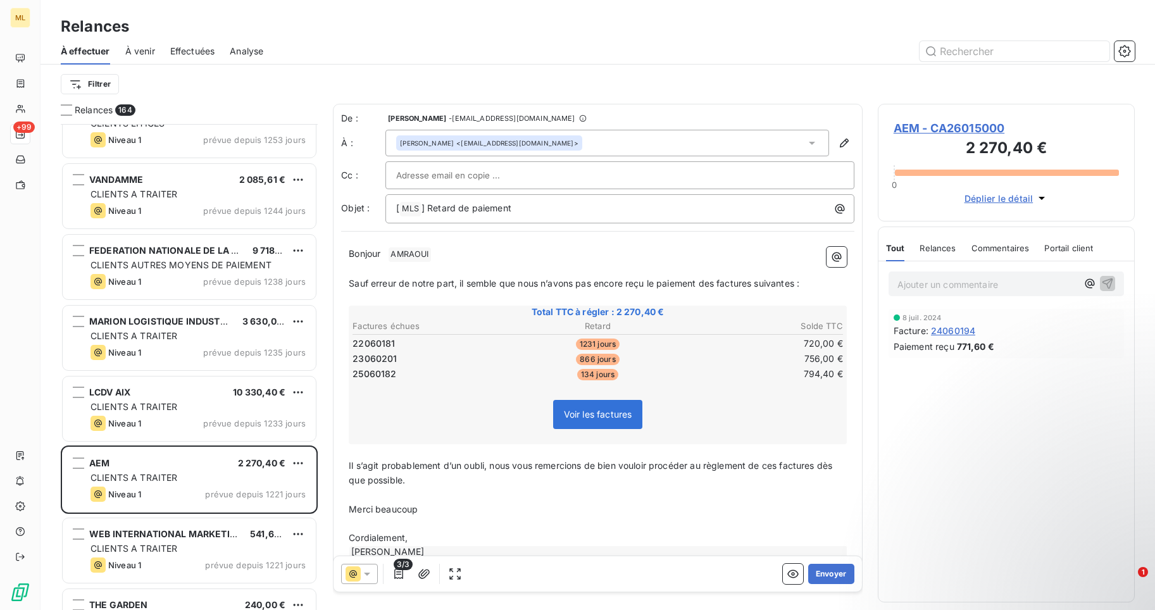
scroll to position [27, 0]
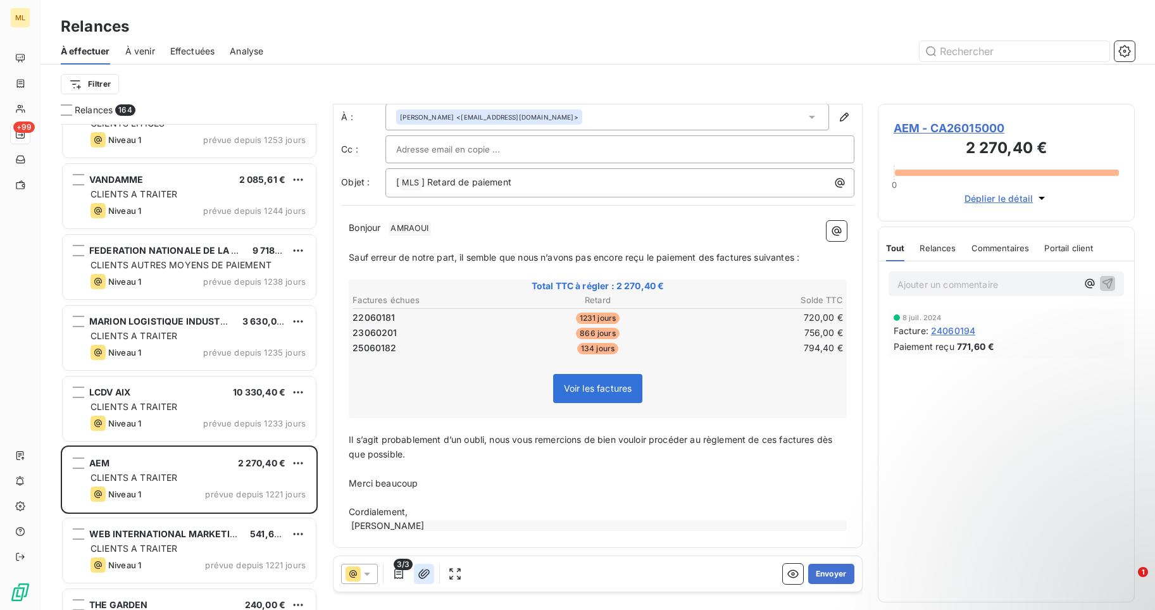
click at [421, 571] on icon "button" at bounding box center [424, 574] width 13 height 13
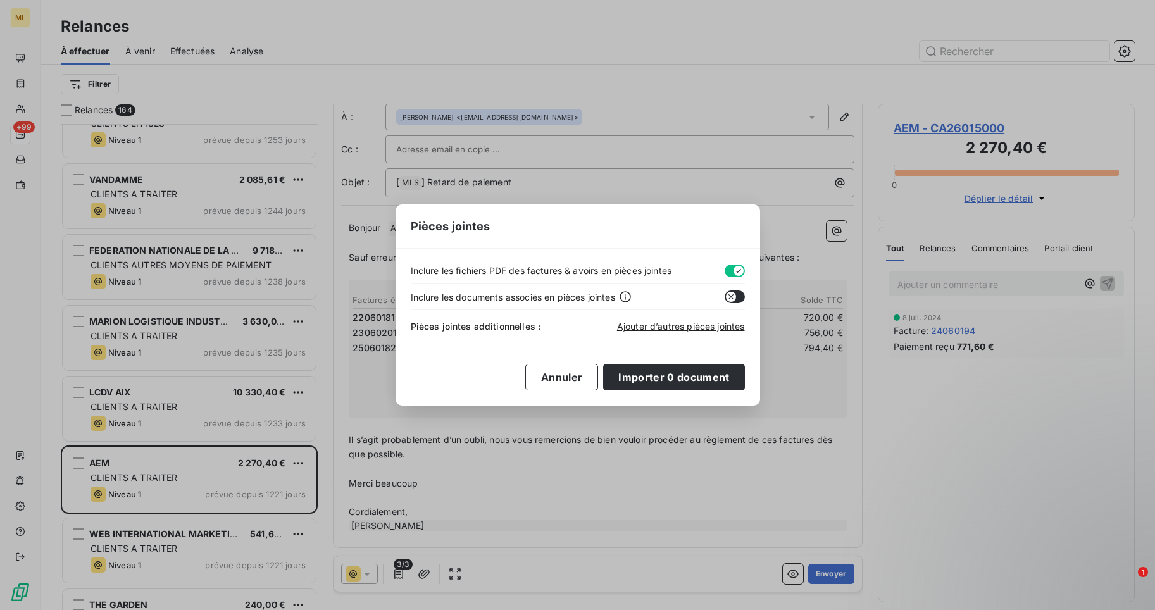
click at [732, 296] on icon "button" at bounding box center [731, 297] width 10 height 10
click at [654, 327] on span "Ajouter d’autres pièces jointes" at bounding box center [681, 326] width 128 height 11
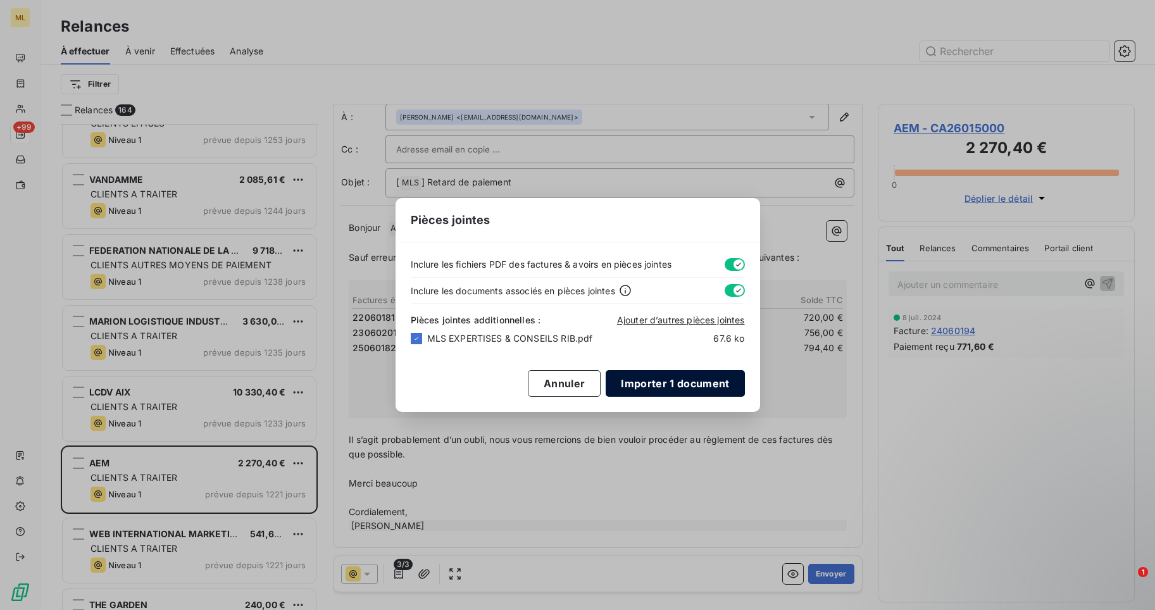
click at [669, 380] on button "Importer 1 document" at bounding box center [675, 383] width 139 height 27
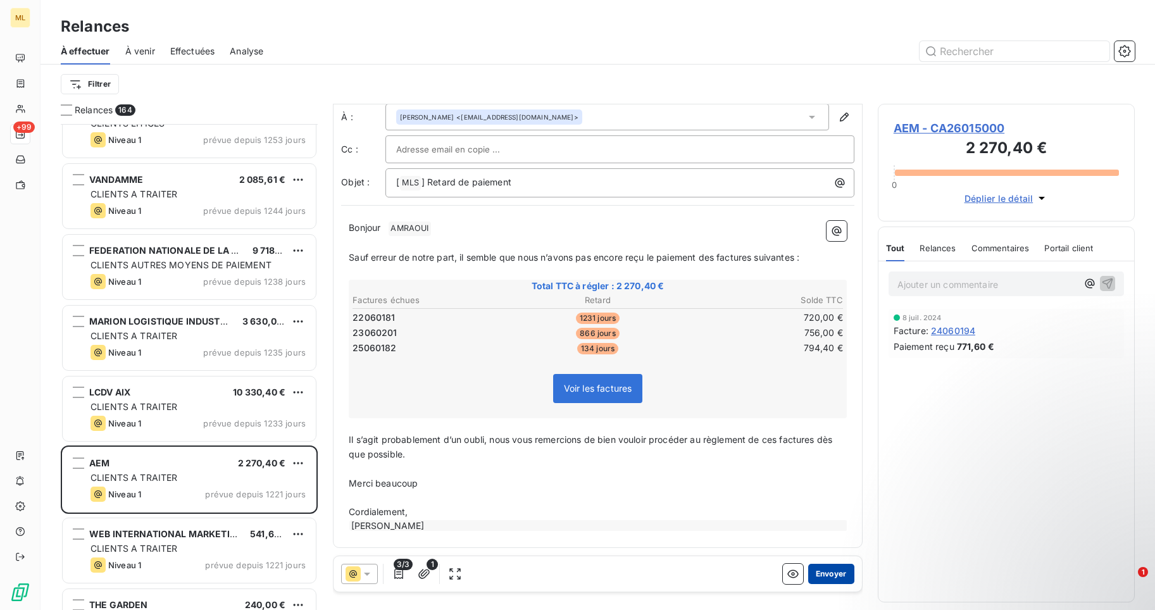
click at [826, 571] on button "Envoyer" at bounding box center [831, 574] width 46 height 20
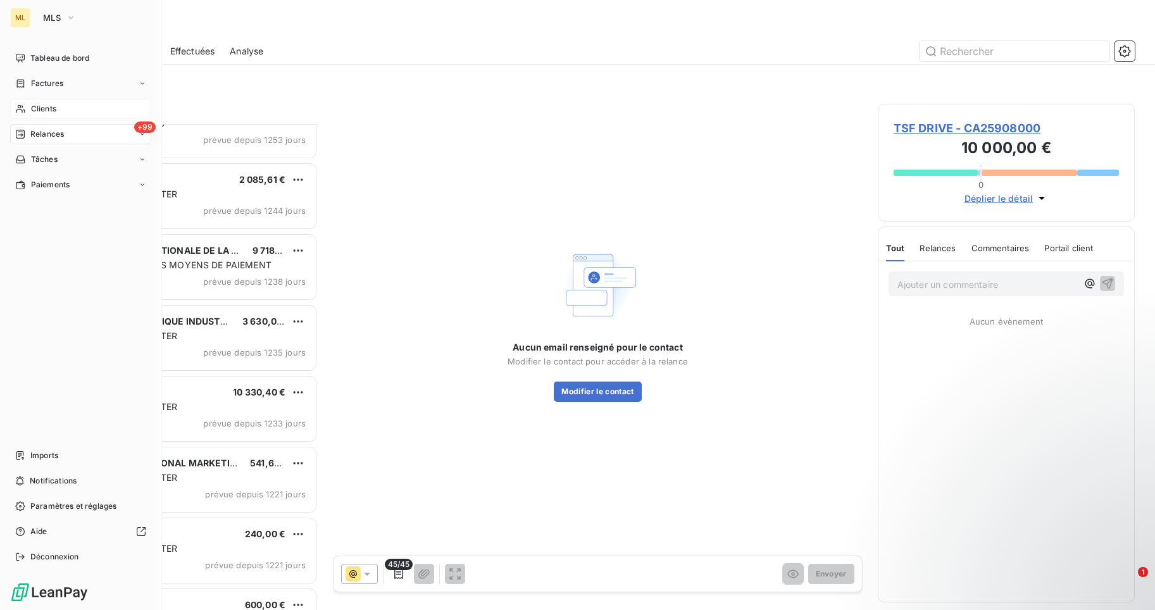
click at [35, 106] on span "Clients" at bounding box center [43, 108] width 25 height 11
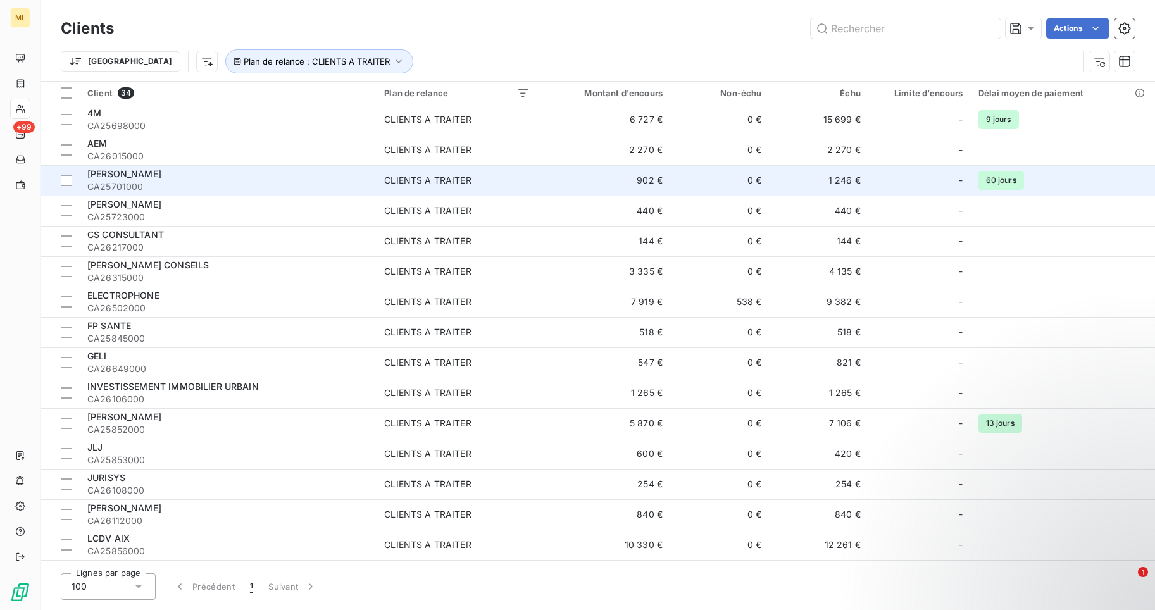
click at [134, 178] on span "[PERSON_NAME]" at bounding box center [124, 173] width 74 height 11
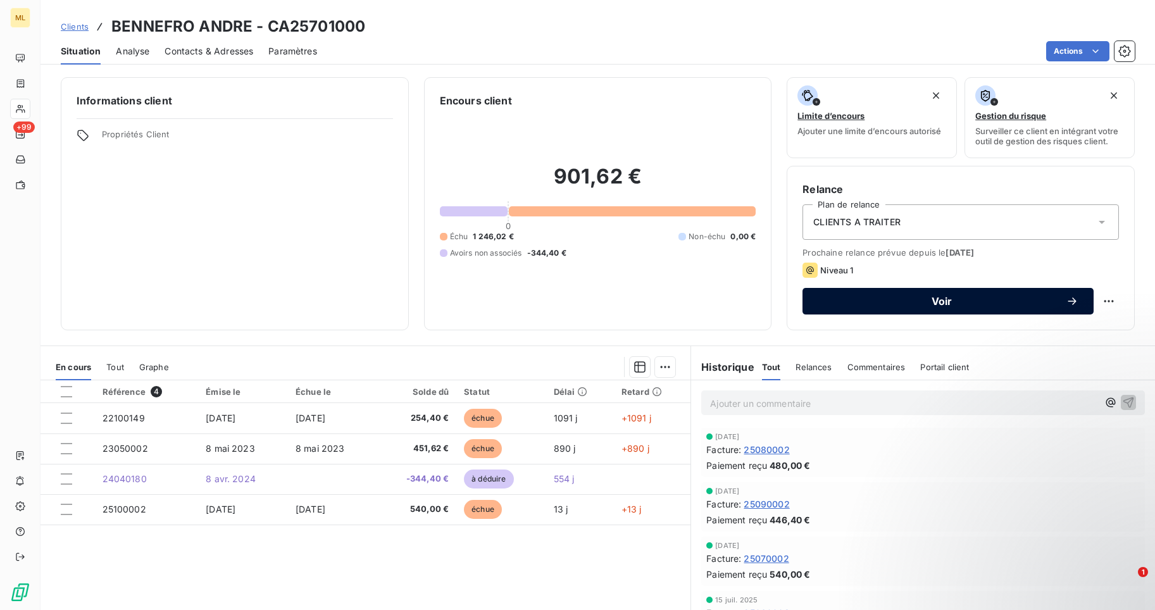
click at [933, 299] on span "Voir" at bounding box center [942, 301] width 248 height 10
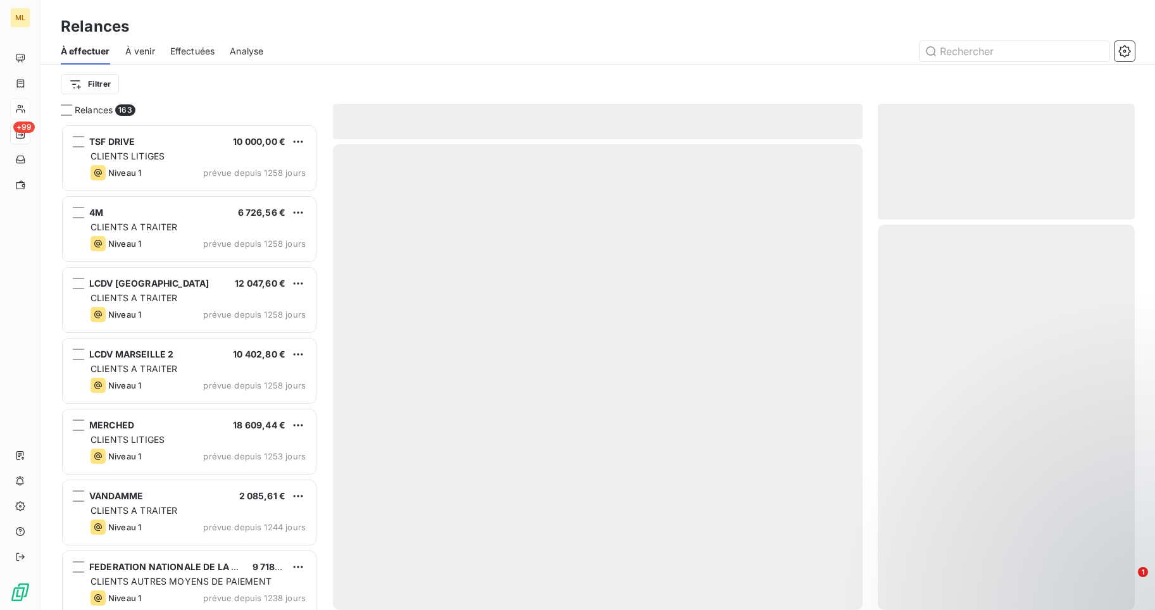
scroll to position [477, 248]
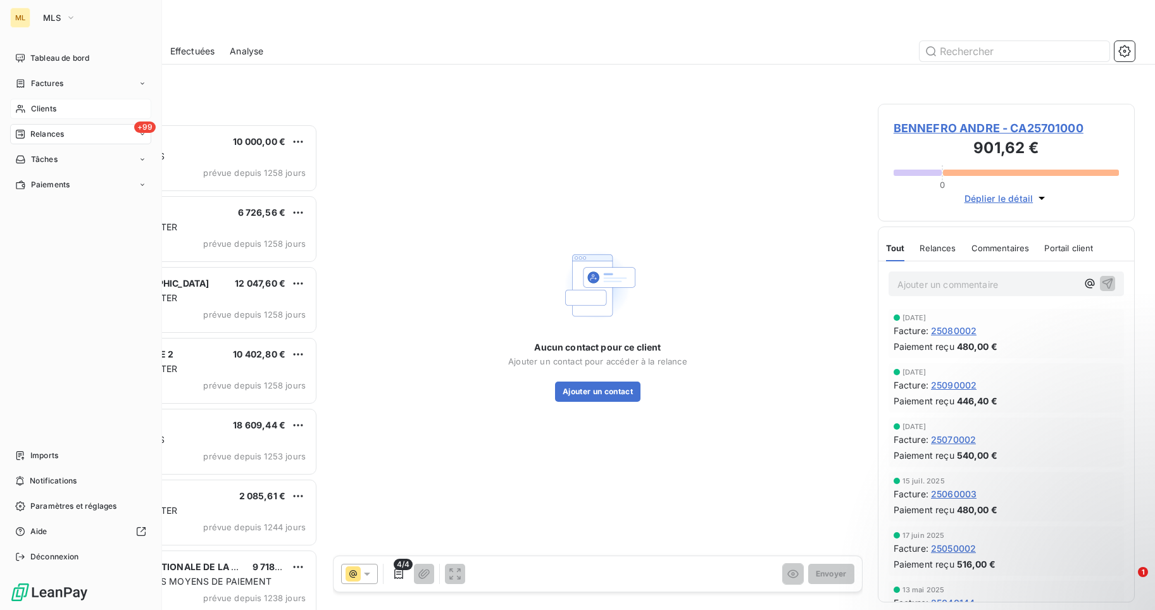
click at [27, 108] on div "Clients" at bounding box center [80, 109] width 141 height 20
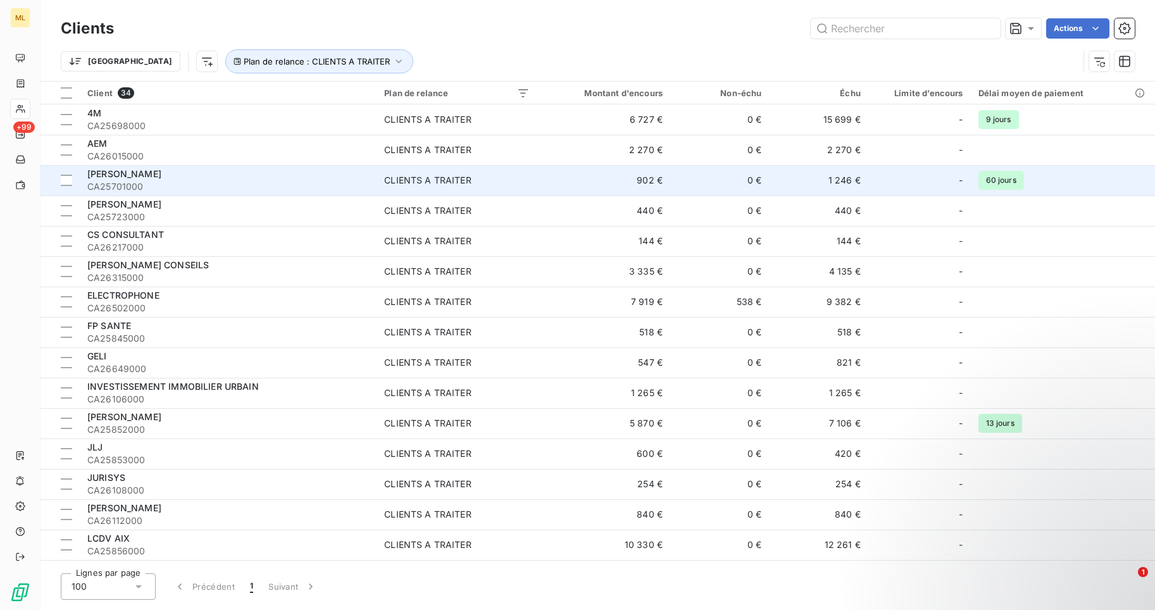
click at [135, 177] on span "[PERSON_NAME]" at bounding box center [124, 173] width 74 height 11
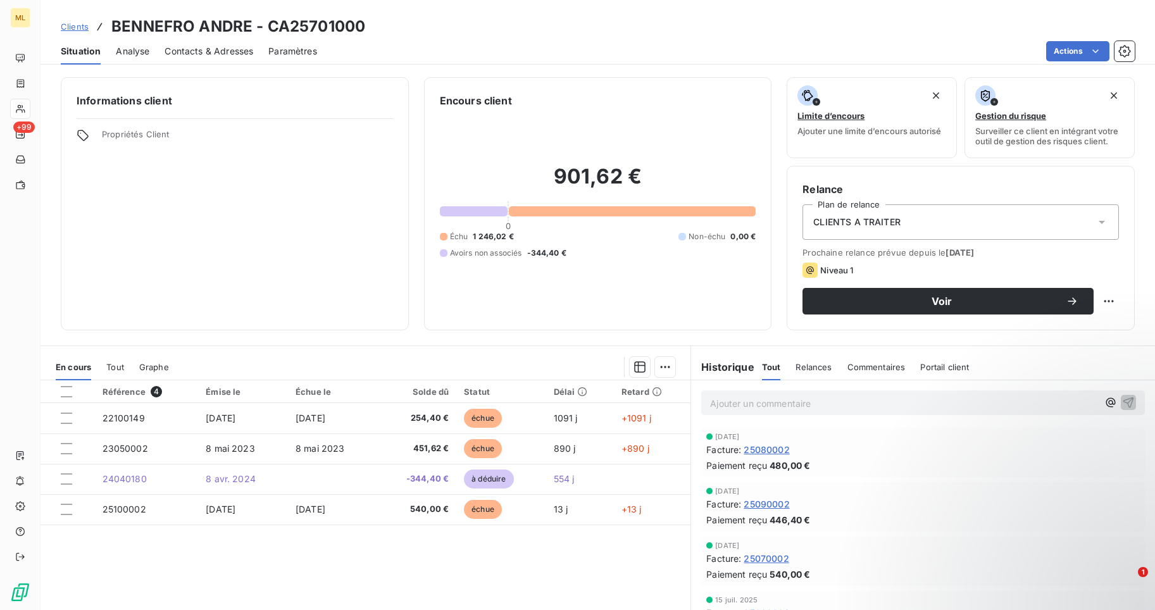
click at [206, 52] on span "Contacts & Adresses" at bounding box center [209, 51] width 89 height 13
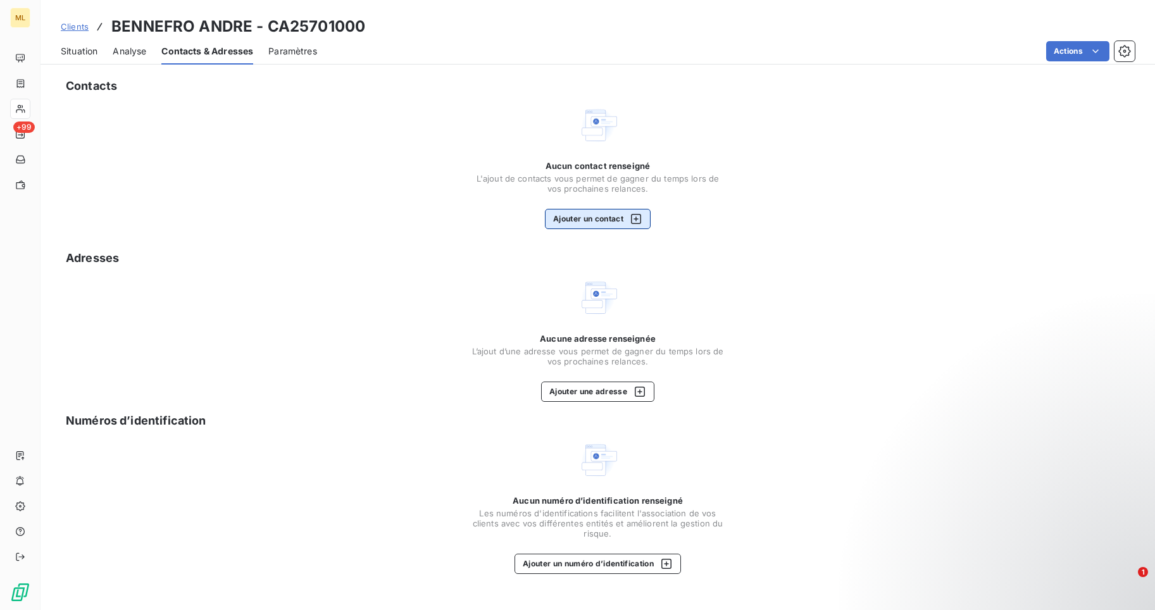
click at [636, 215] on icon "button" at bounding box center [636, 219] width 13 height 13
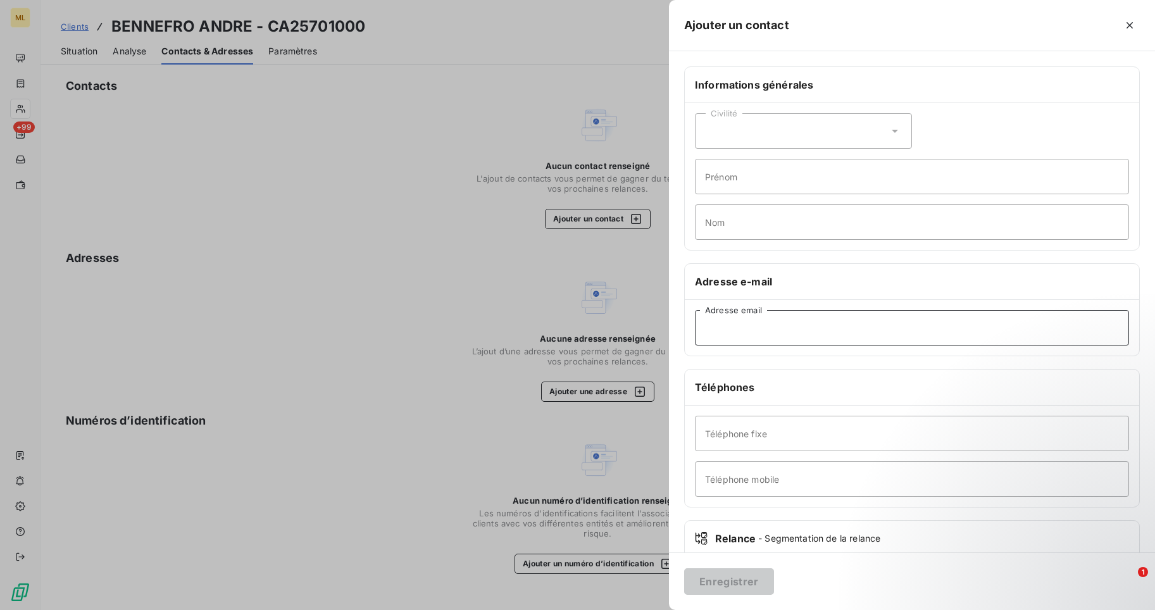
click at [716, 329] on input "Adresse email" at bounding box center [912, 327] width 434 height 35
paste input "[PERSON_NAME][EMAIL_ADDRESS][PERSON_NAME][DOMAIN_NAME]"
type input "[PERSON_NAME][EMAIL_ADDRESS][PERSON_NAME][DOMAIN_NAME]"
click at [730, 132] on div "Civilité" at bounding box center [803, 130] width 217 height 35
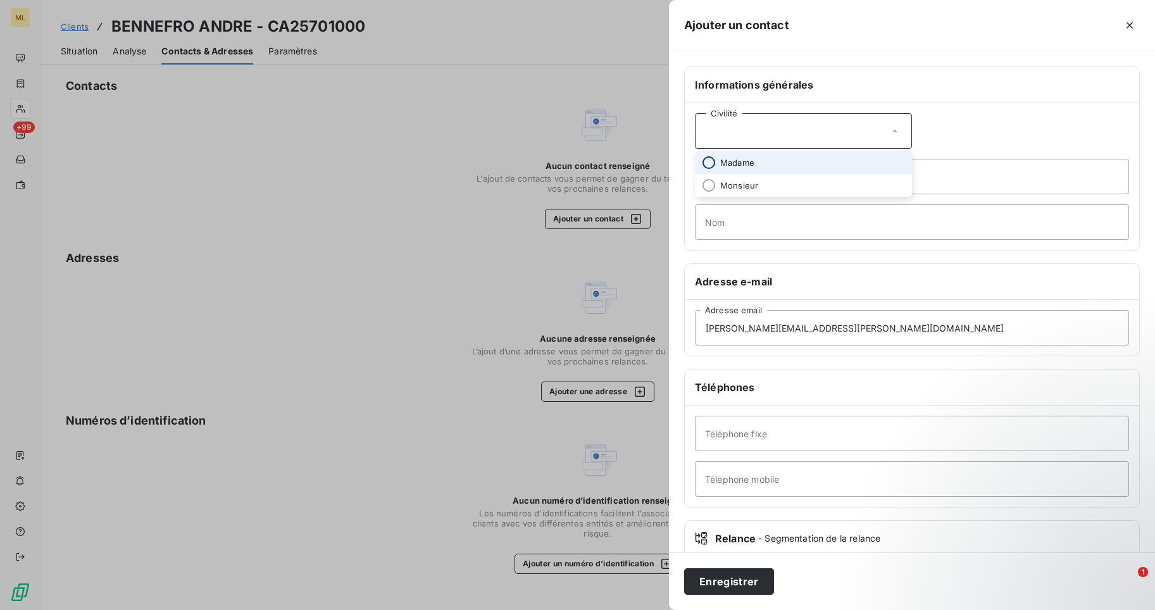
click at [714, 163] on input "radio" at bounding box center [709, 162] width 13 height 13
click at [715, 173] on input "Prénom" at bounding box center [912, 176] width 434 height 35
drag, startPoint x: 744, startPoint y: 177, endPoint x: 713, endPoint y: 179, distance: 30.5
click at [713, 179] on input "[PERSON_NAME]" at bounding box center [912, 176] width 434 height 35
type input "[PERSON_NAME]"
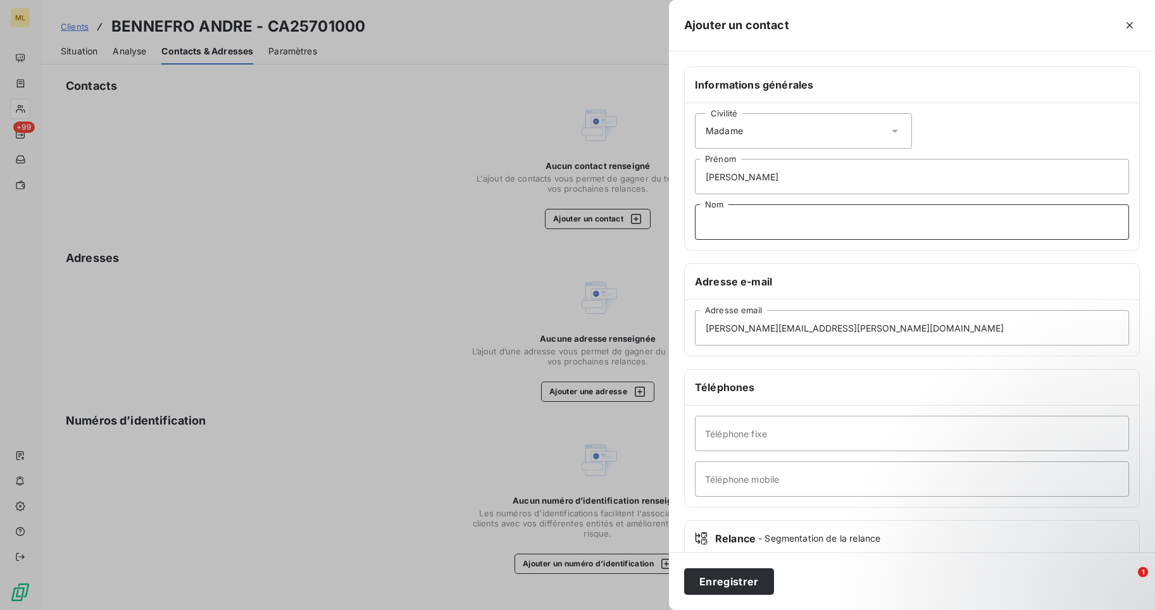
click at [712, 223] on input "Nom" at bounding box center [912, 221] width 434 height 35
click at [724, 225] on input "BENFRO" at bounding box center [912, 221] width 434 height 35
type input "BENEFRO"
click at [713, 481] on input "Téléphone mobile" at bounding box center [912, 478] width 434 height 35
paste input "07 84 55 90 32"
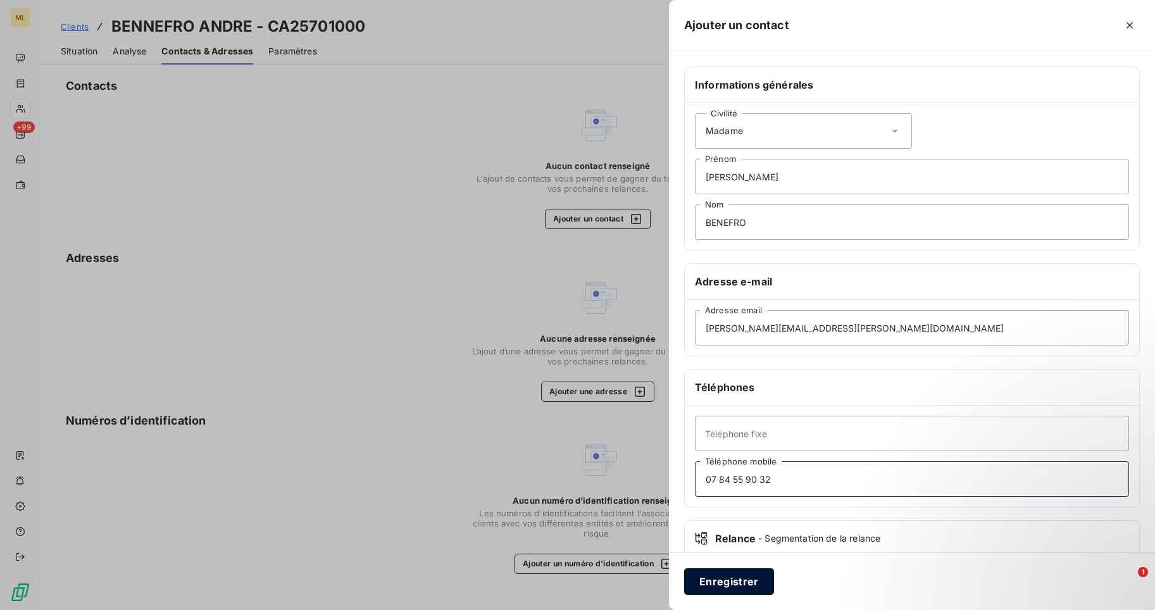
type input "07 84 55 90 32"
click at [746, 582] on button "Enregistrer" at bounding box center [729, 581] width 90 height 27
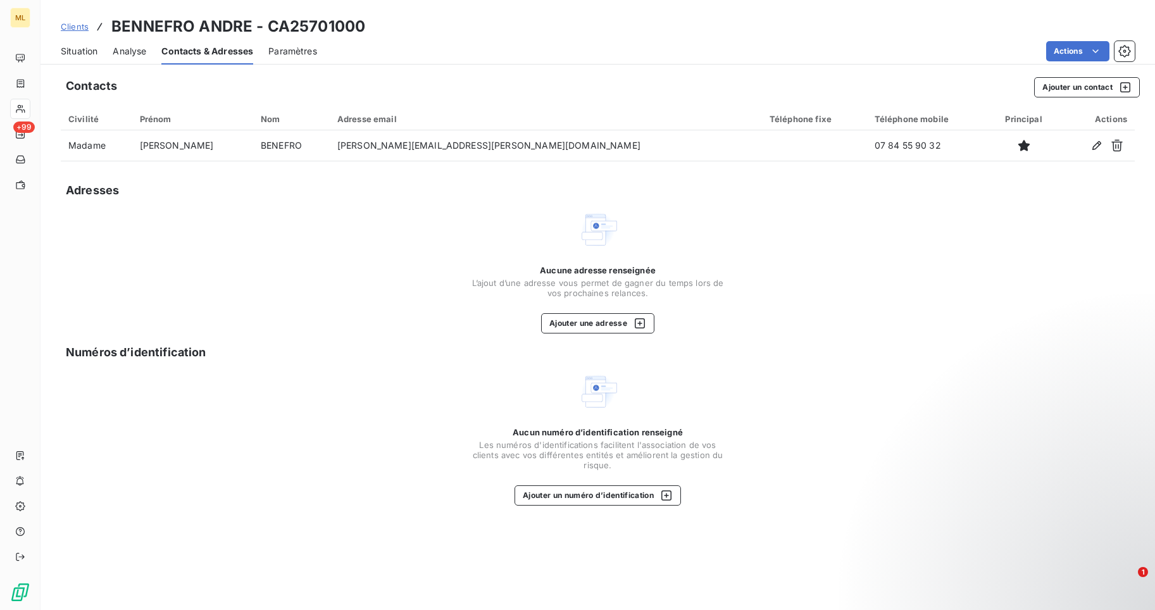
click at [73, 49] on span "Situation" at bounding box center [79, 51] width 37 height 13
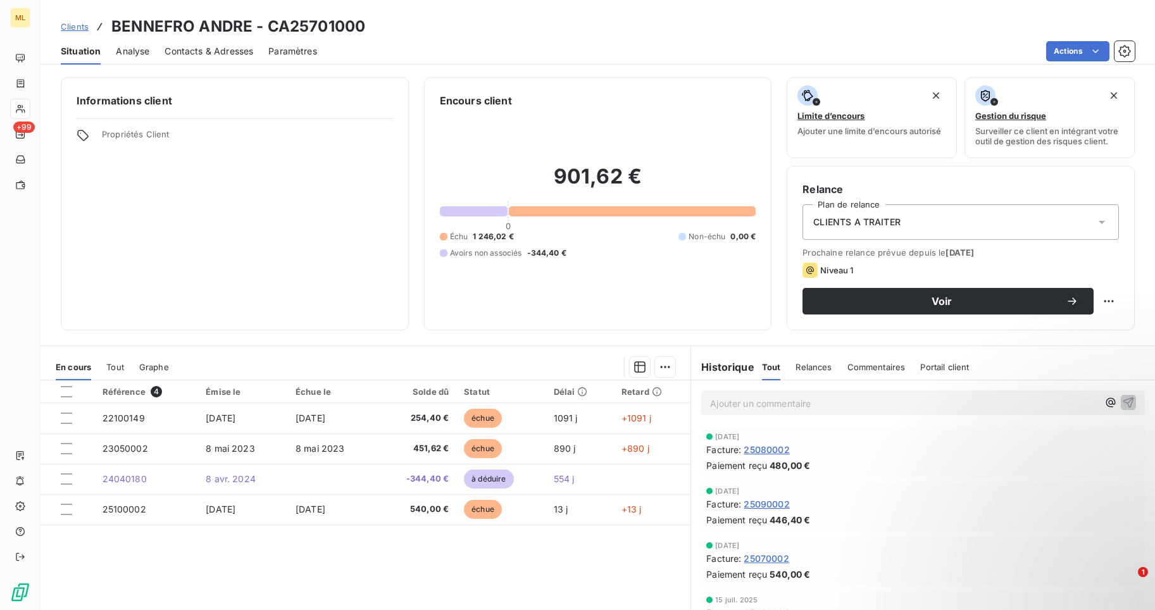
click at [812, 367] on span "Relances" at bounding box center [814, 367] width 36 height 10
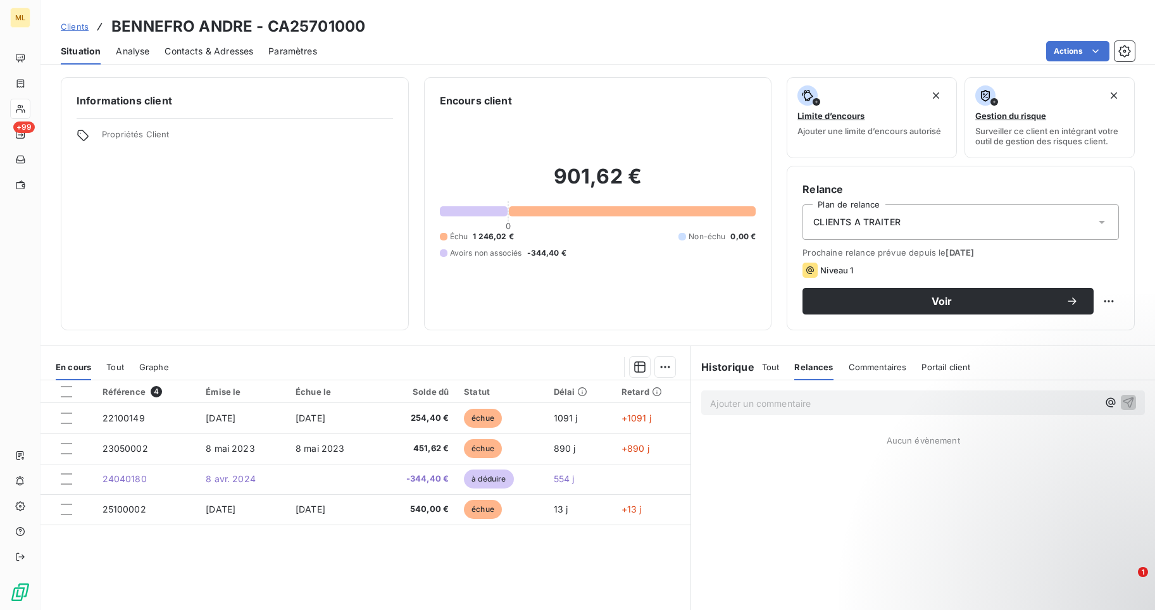
click at [725, 369] on h6 "Historique" at bounding box center [722, 367] width 63 height 15
click at [769, 368] on span "Tout" at bounding box center [771, 367] width 18 height 10
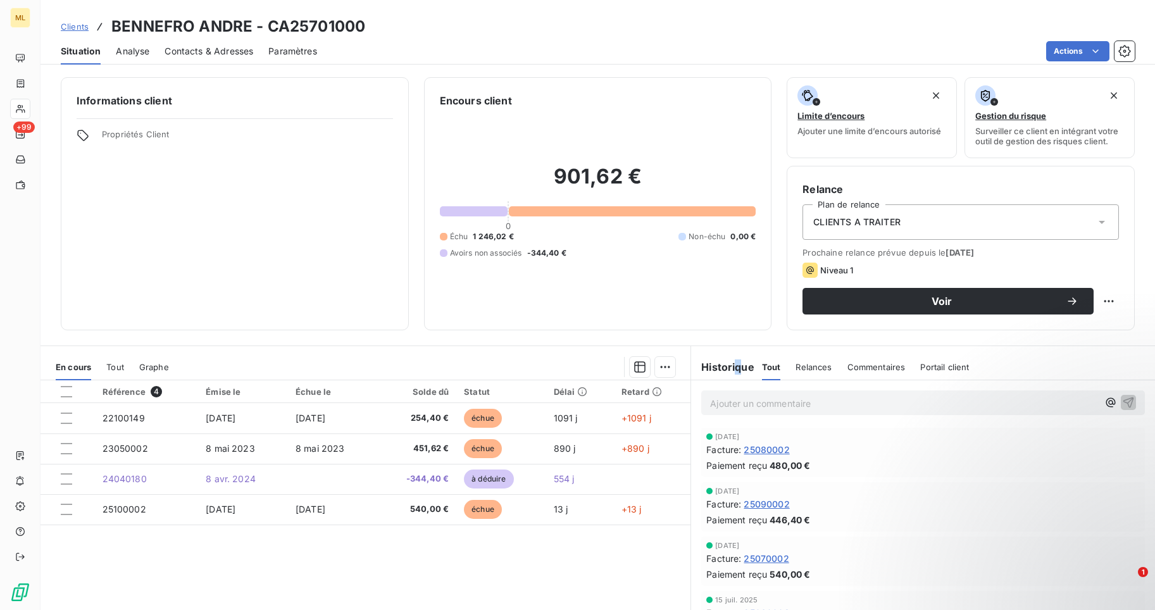
click at [732, 368] on h6 "Historique" at bounding box center [722, 367] width 63 height 15
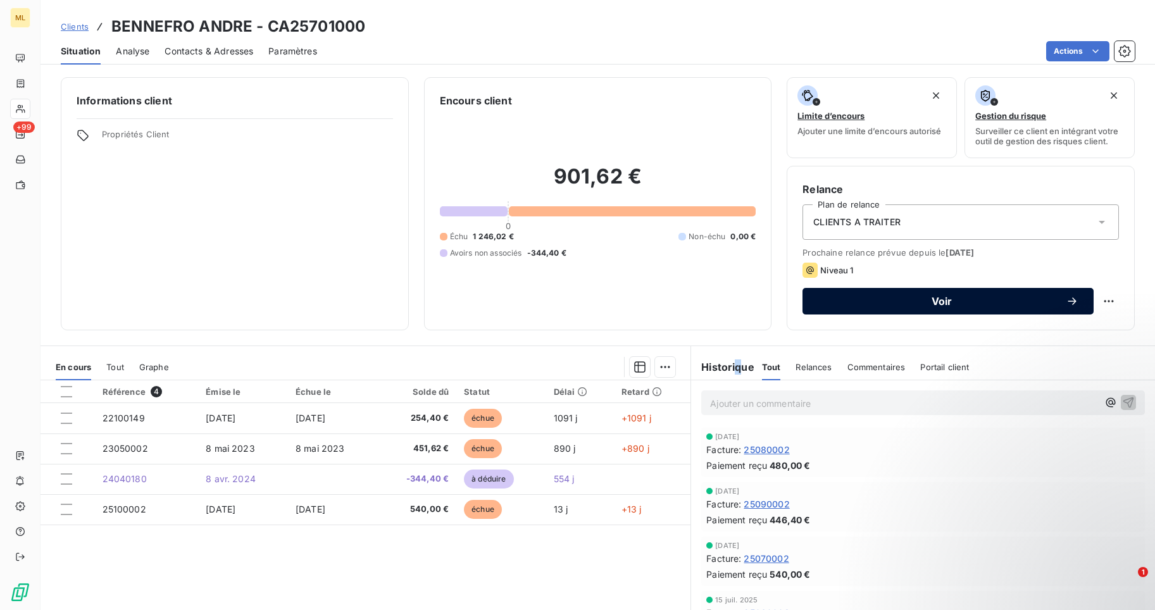
click at [936, 301] on span "Voir" at bounding box center [942, 301] width 248 height 10
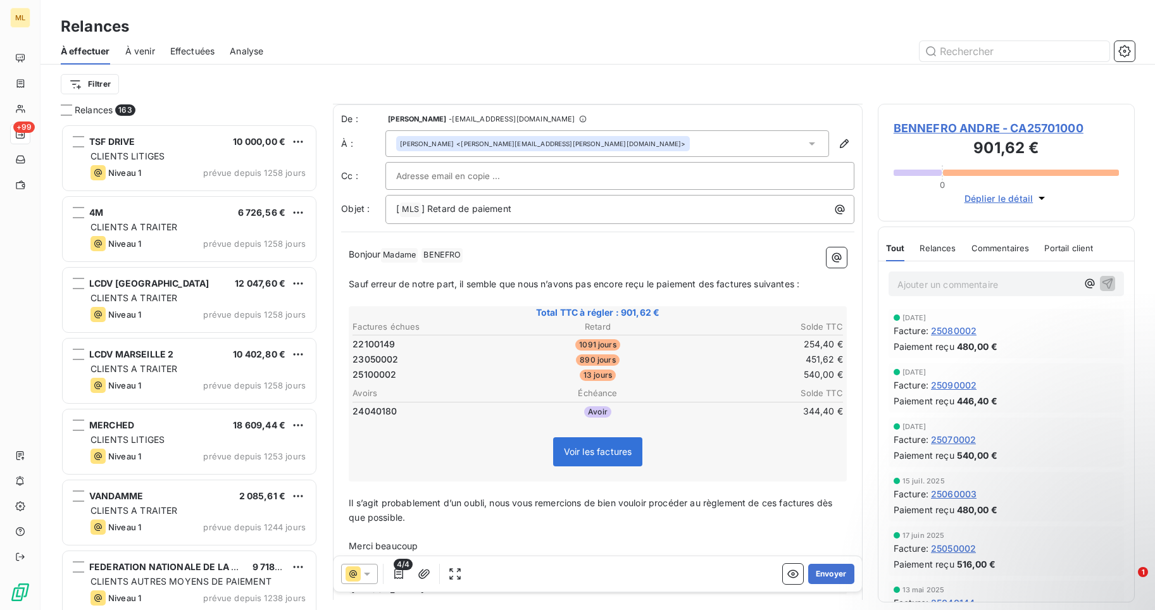
scroll to position [63, 0]
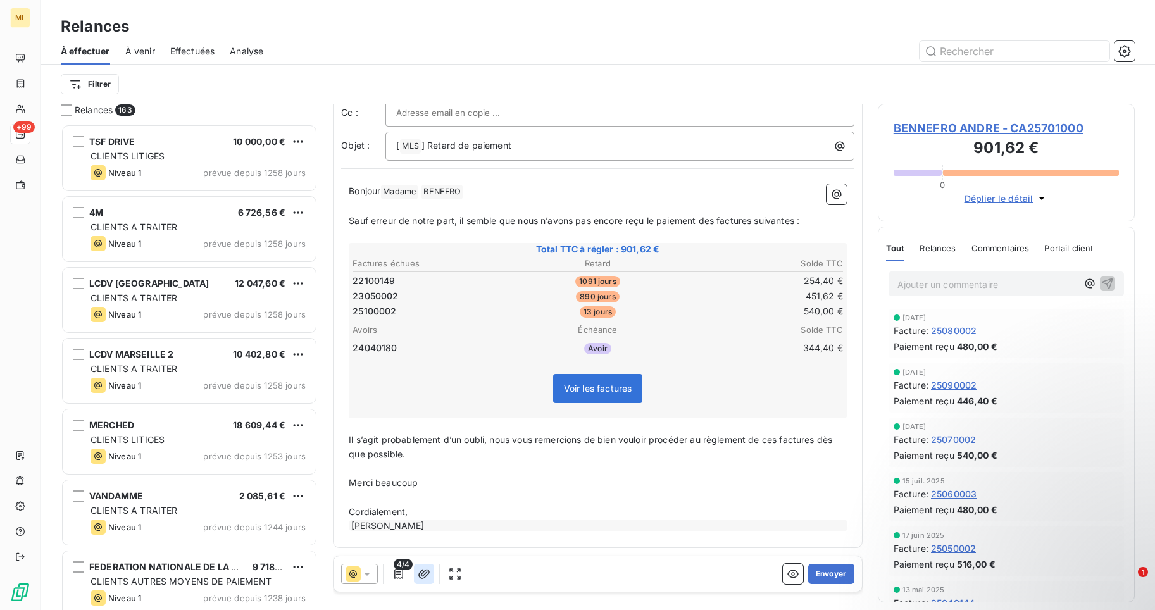
click at [423, 572] on icon "button" at bounding box center [424, 574] width 13 height 13
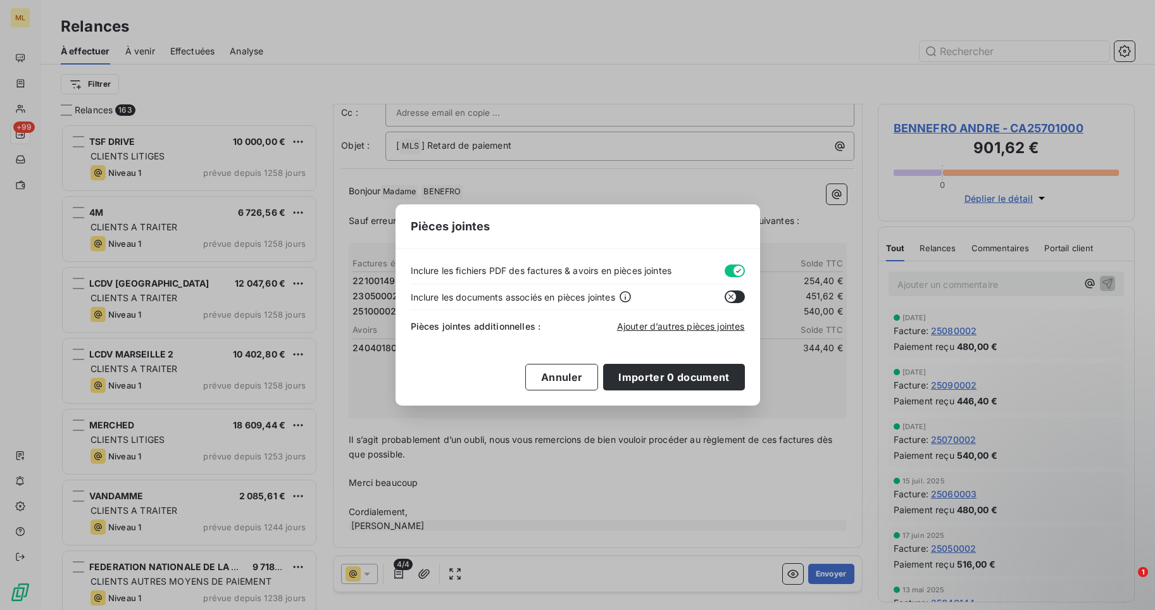
click at [732, 296] on icon "button" at bounding box center [731, 297] width 10 height 10
click at [706, 327] on span "Ajouter d’autres pièces jointes" at bounding box center [681, 326] width 128 height 11
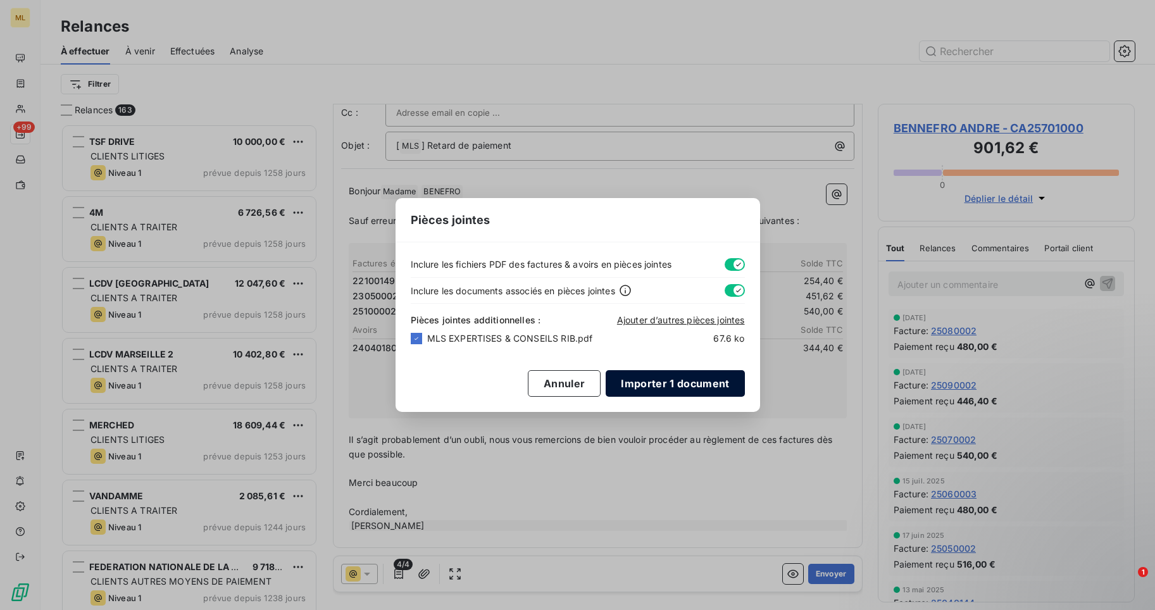
click at [658, 386] on button "Importer 1 document" at bounding box center [675, 383] width 139 height 27
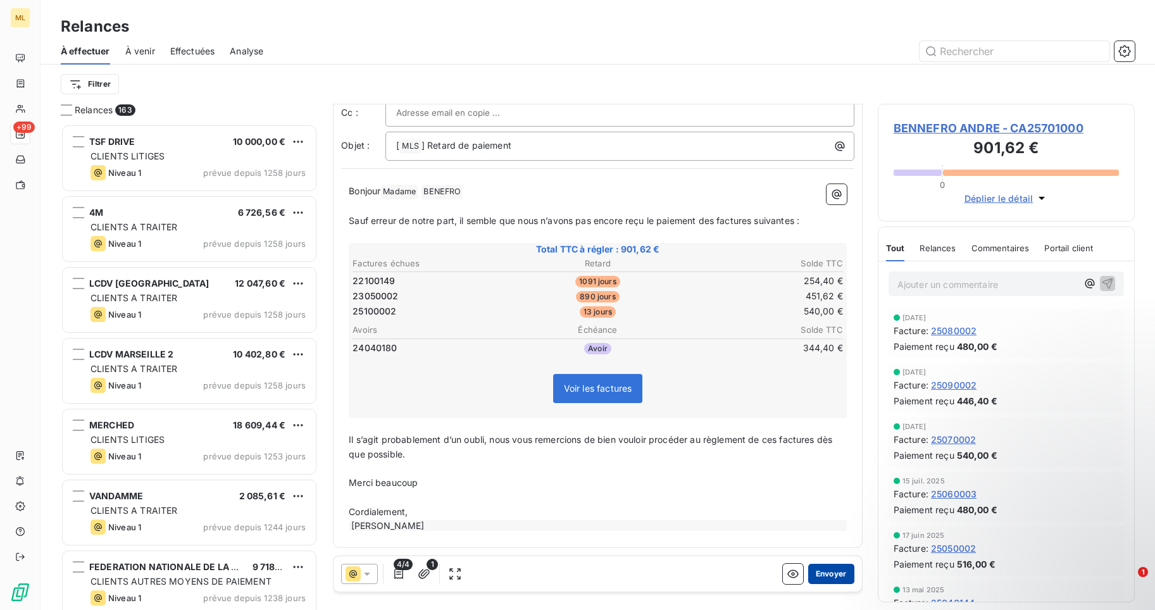
click at [821, 573] on button "Envoyer" at bounding box center [831, 574] width 46 height 20
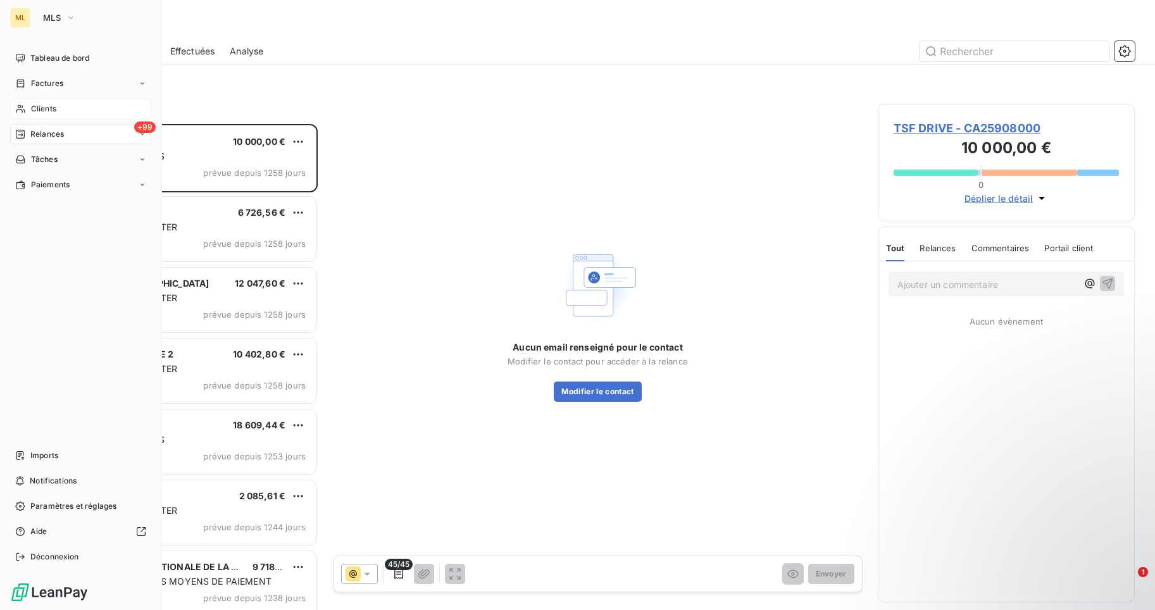
click at [49, 108] on span "Clients" at bounding box center [43, 108] width 25 height 11
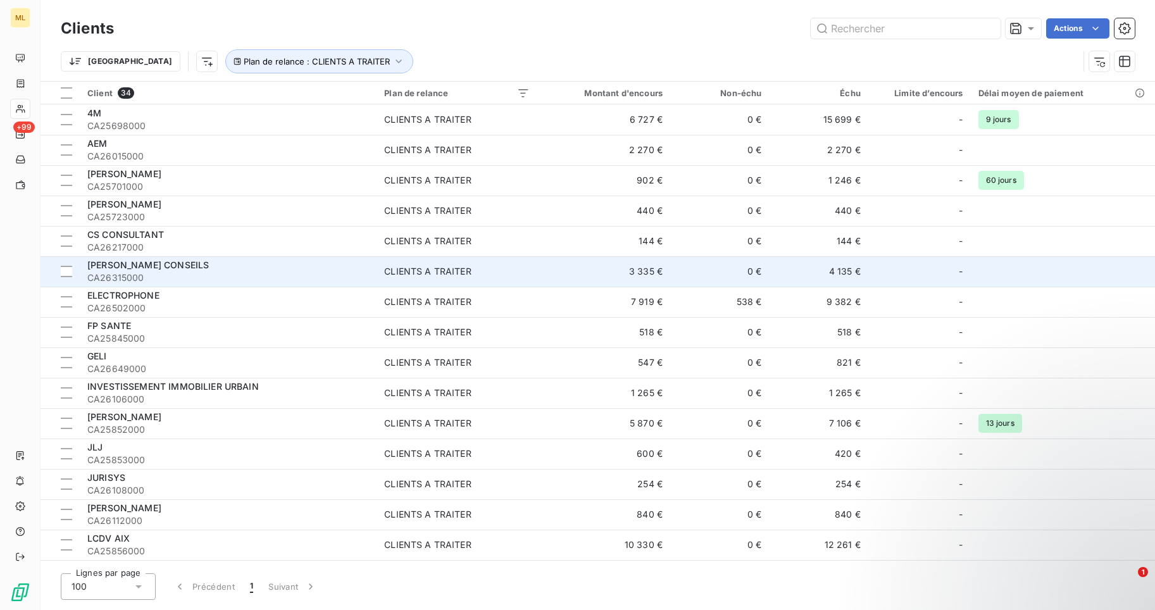
click at [143, 265] on span "[PERSON_NAME] CONSEILS" at bounding box center [148, 265] width 122 height 11
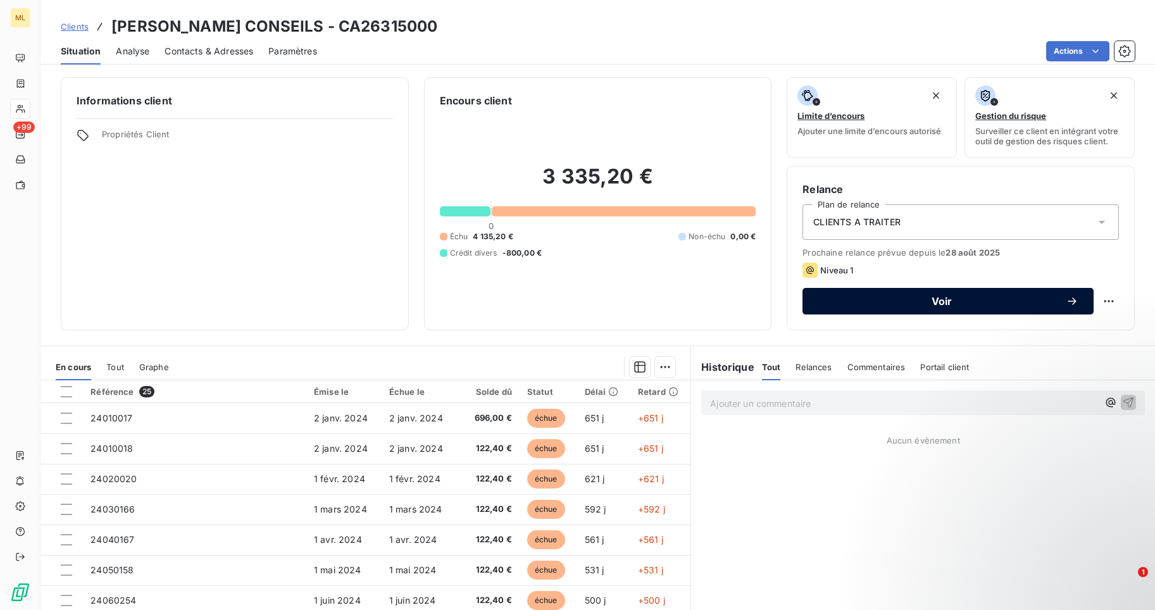
click at [941, 299] on span "Voir" at bounding box center [942, 301] width 248 height 10
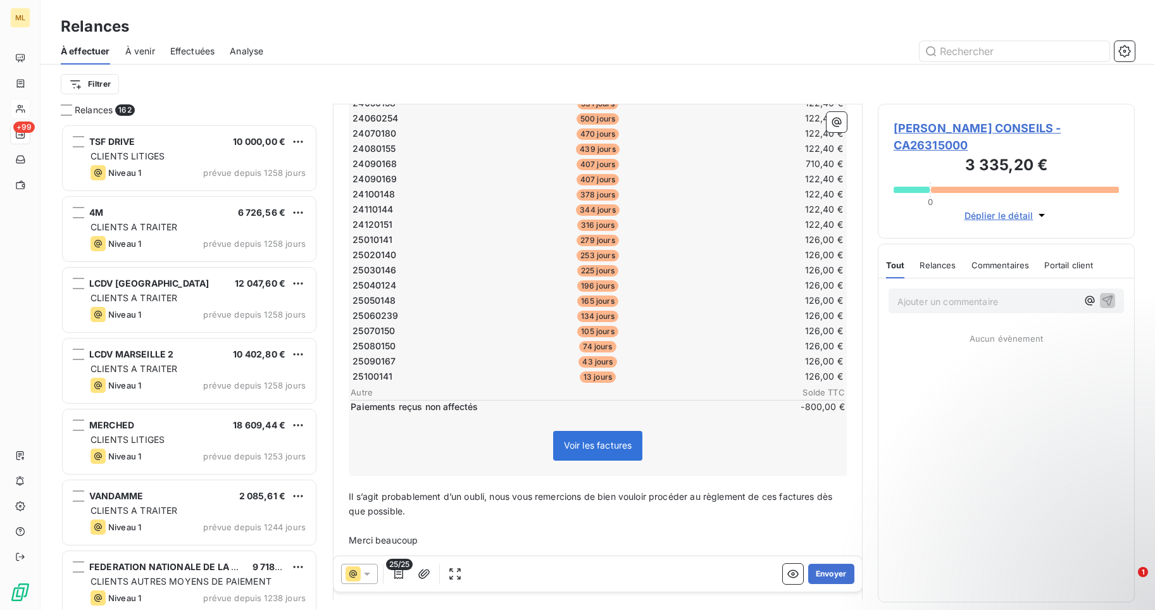
scroll to position [375, 0]
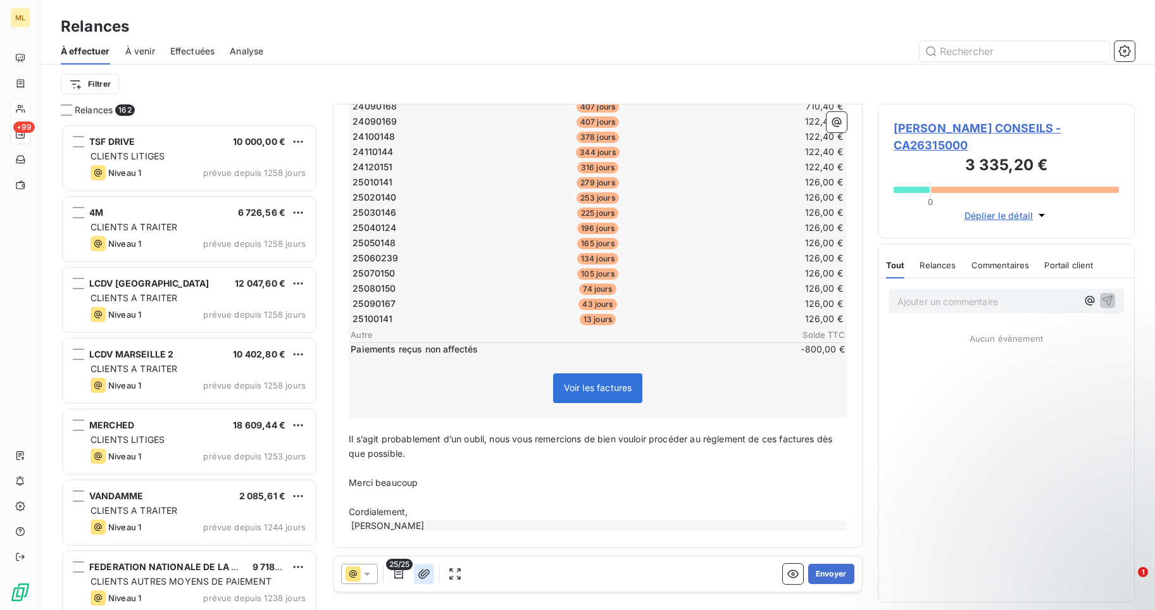
click at [423, 574] on icon "button" at bounding box center [424, 574] width 13 height 13
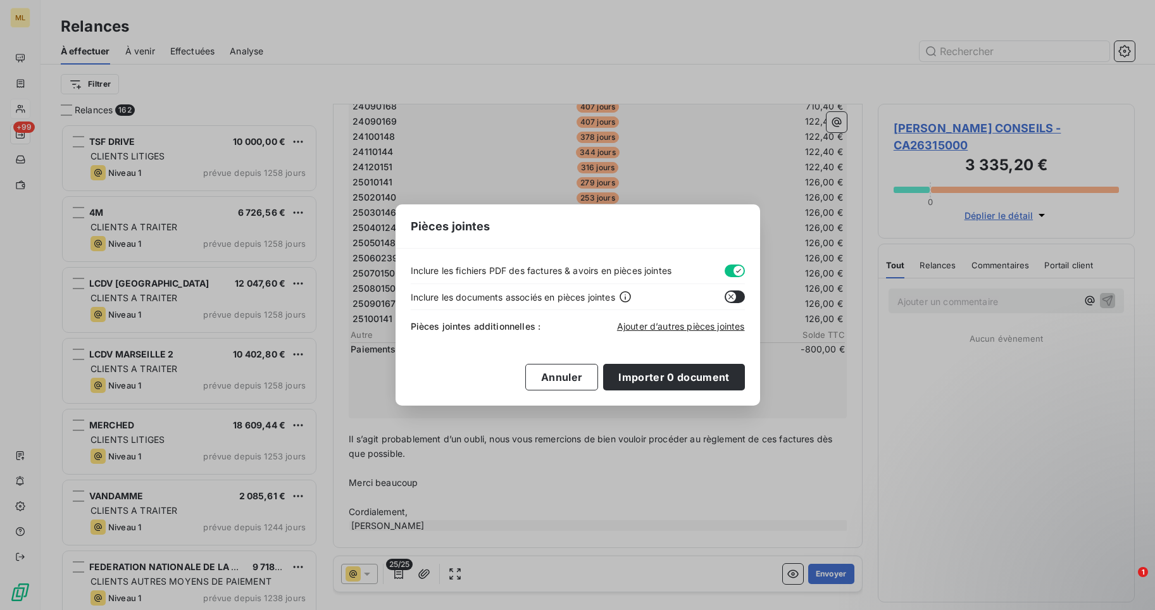
click at [729, 296] on icon "button" at bounding box center [731, 297] width 10 height 10
click at [713, 328] on span "Ajouter d’autres pièces jointes" at bounding box center [681, 326] width 128 height 11
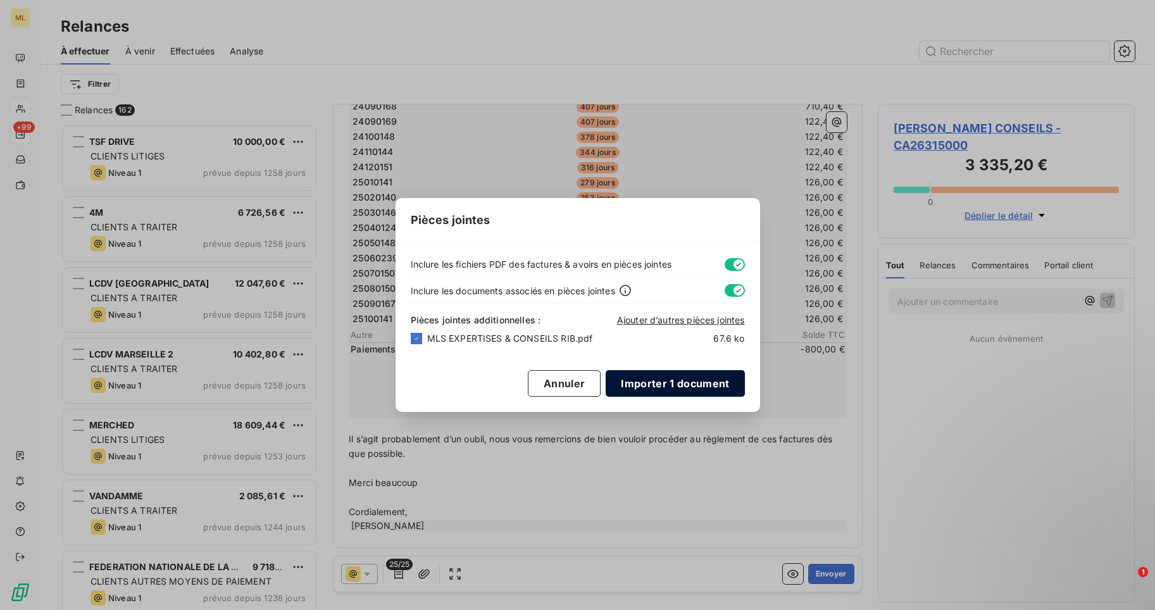
click at [667, 380] on button "Importer 1 document" at bounding box center [675, 383] width 139 height 27
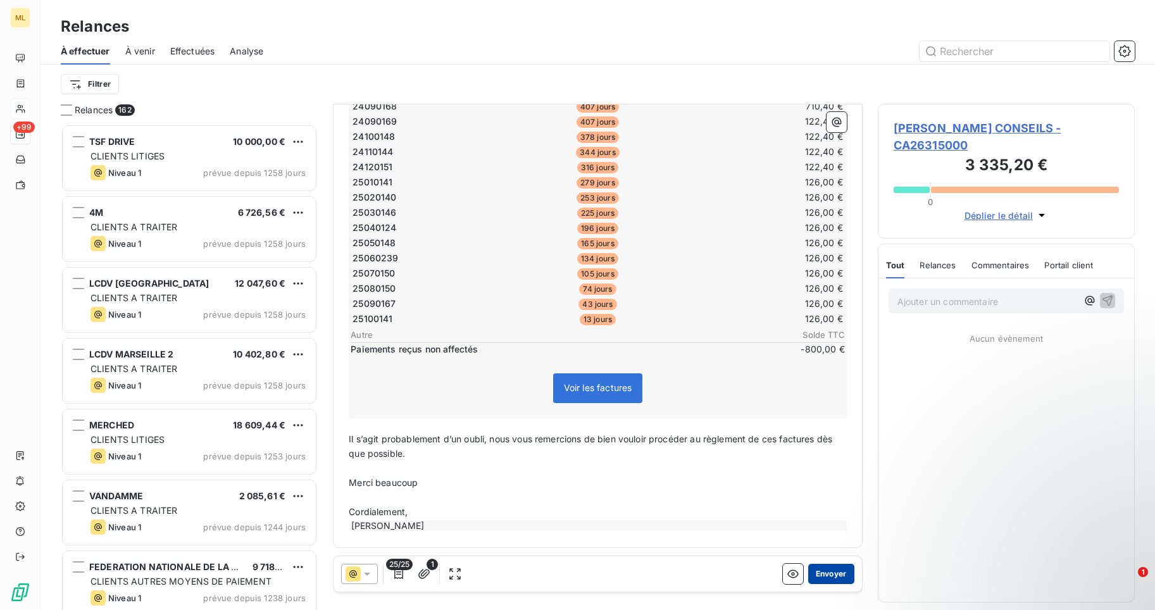
click at [827, 572] on button "Envoyer" at bounding box center [831, 574] width 46 height 20
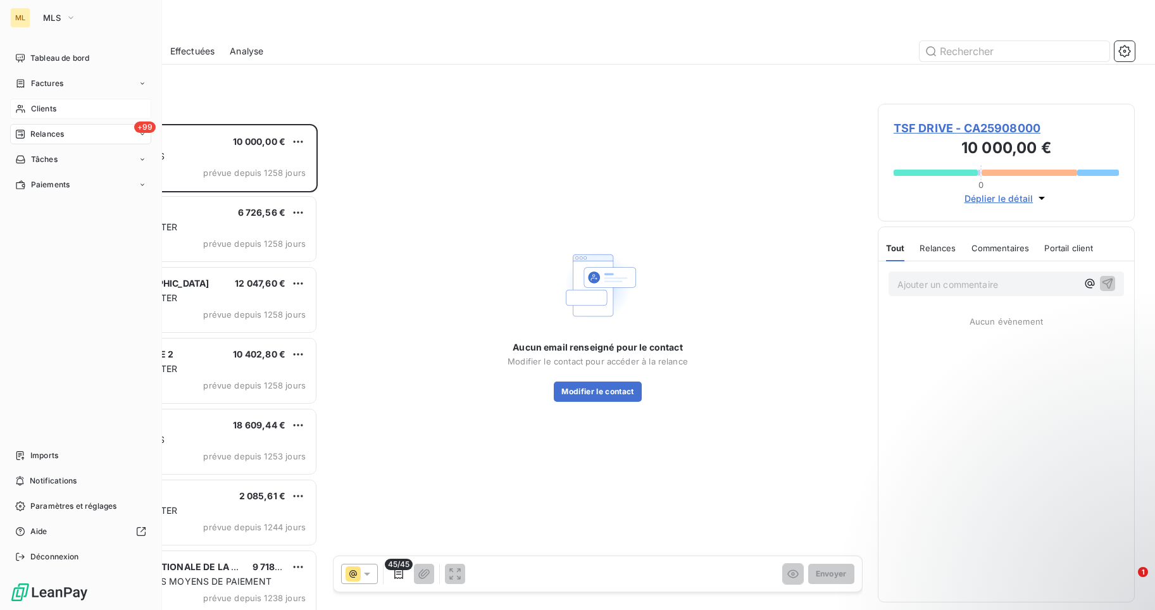
click at [44, 106] on span "Clients" at bounding box center [43, 108] width 25 height 11
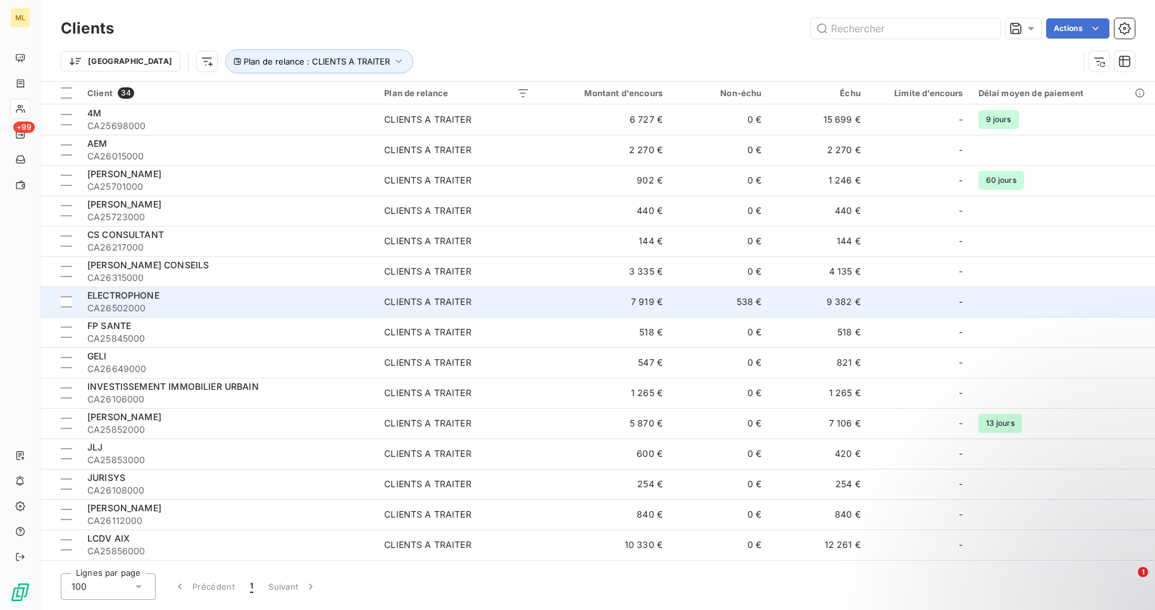
click at [121, 300] on span "ELECTROPHONE" at bounding box center [123, 295] width 72 height 11
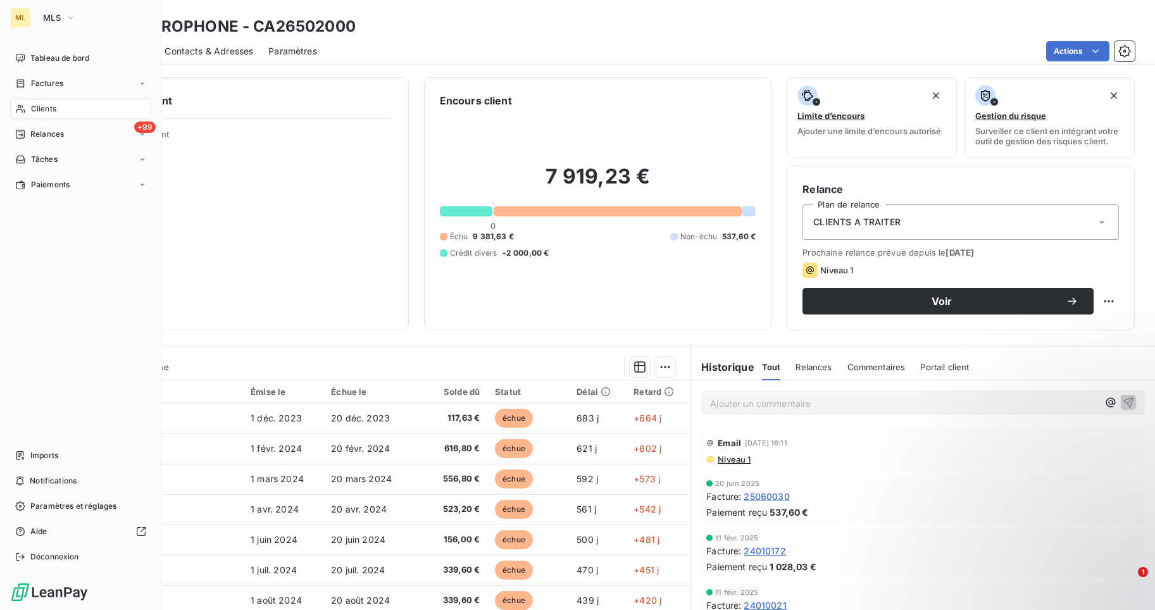
click at [42, 107] on span "Clients" at bounding box center [43, 108] width 25 height 11
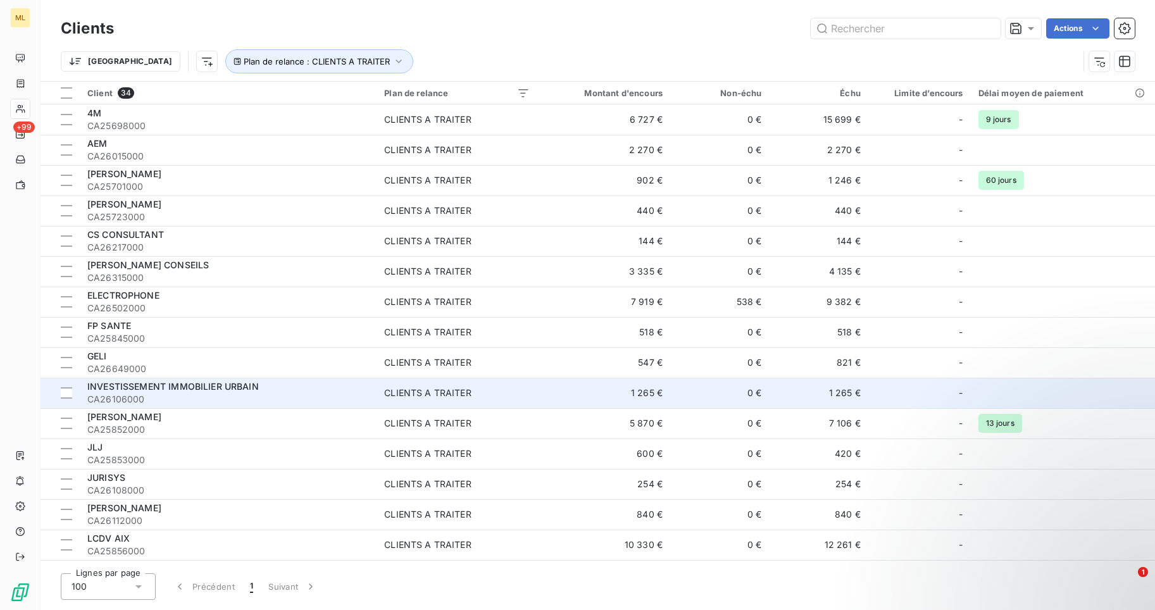
click at [154, 386] on span "INVESTISSEMENT IMMOBILIER URBAIN" at bounding box center [173, 386] width 172 height 11
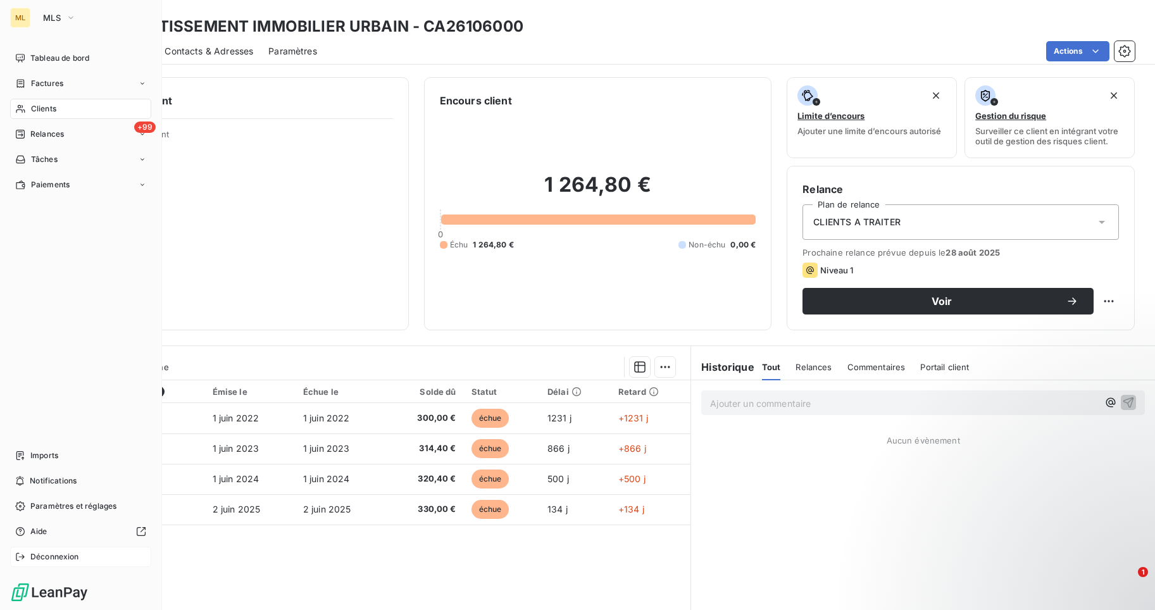
click at [55, 554] on span "Déconnexion" at bounding box center [54, 556] width 49 height 11
